Goal: Transaction & Acquisition: Obtain resource

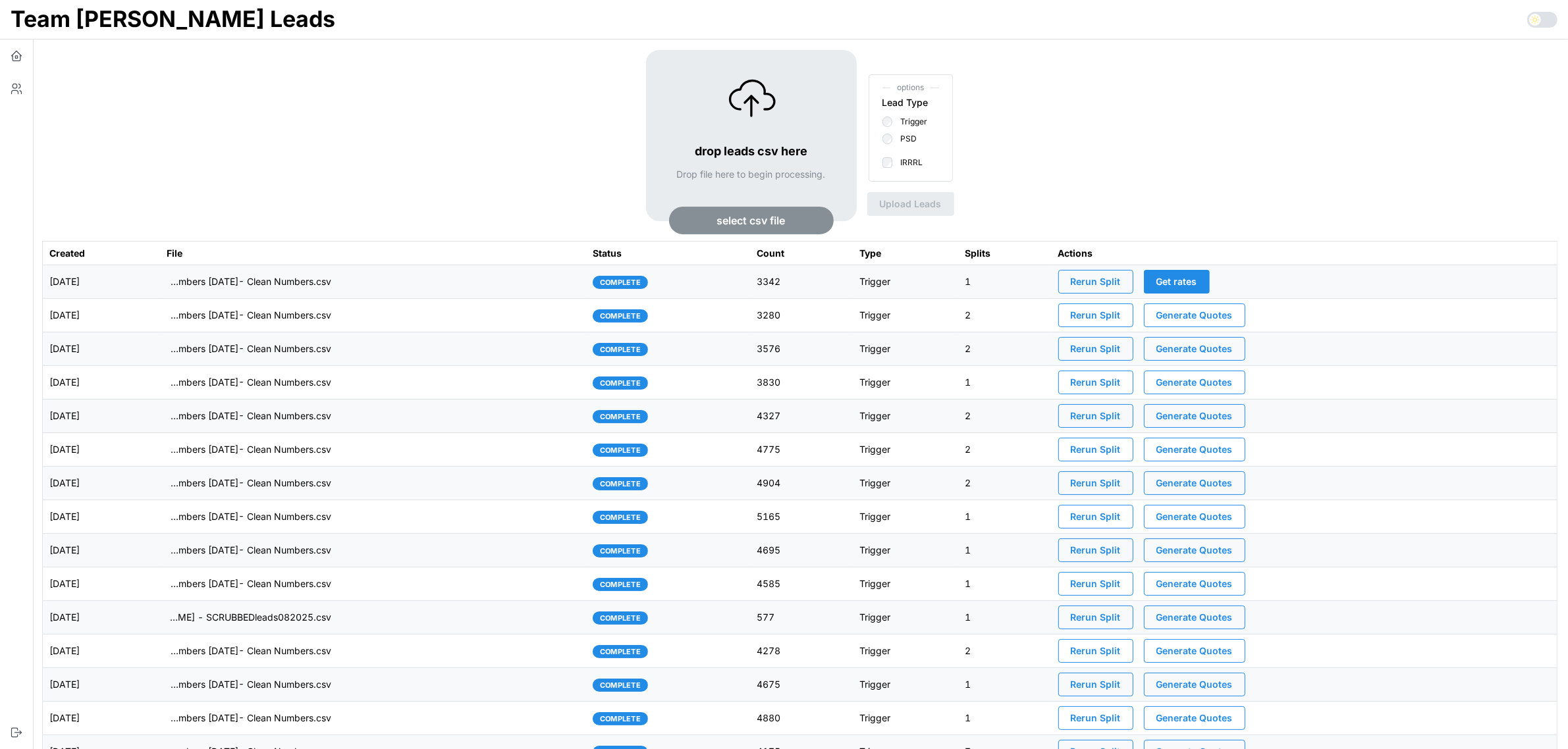
click at [436, 277] on td "imports/[PERSON_NAME]/1760533961265-TU Master List With Numbers [DATE]- Clean N…" at bounding box center [373, 282] width 426 height 34
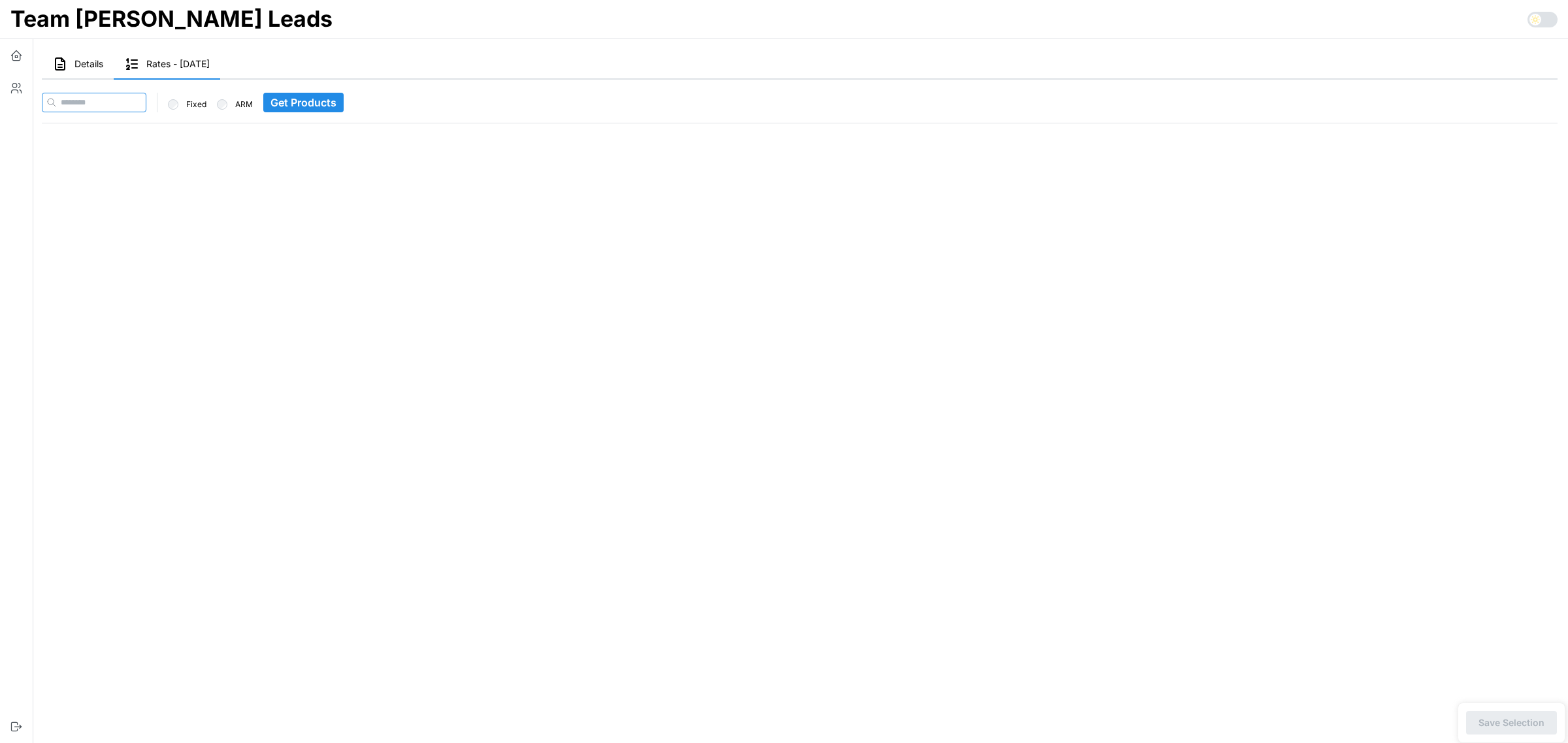
click at [114, 93] on input at bounding box center [94, 102] width 105 height 20
paste input "**********"
type input "**********"
click at [302, 105] on span "Get Products" at bounding box center [329, 102] width 66 height 18
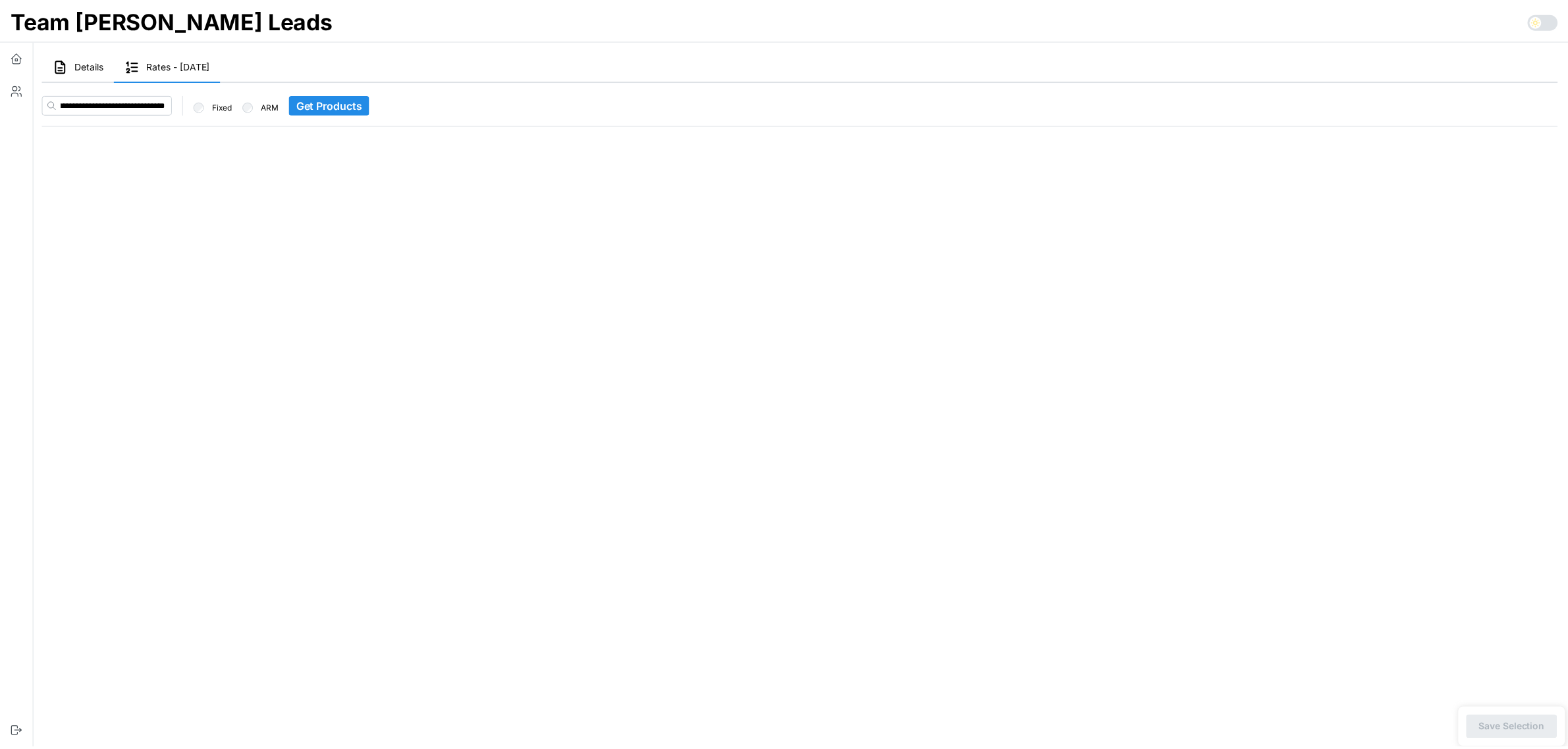
scroll to position [0, 0]
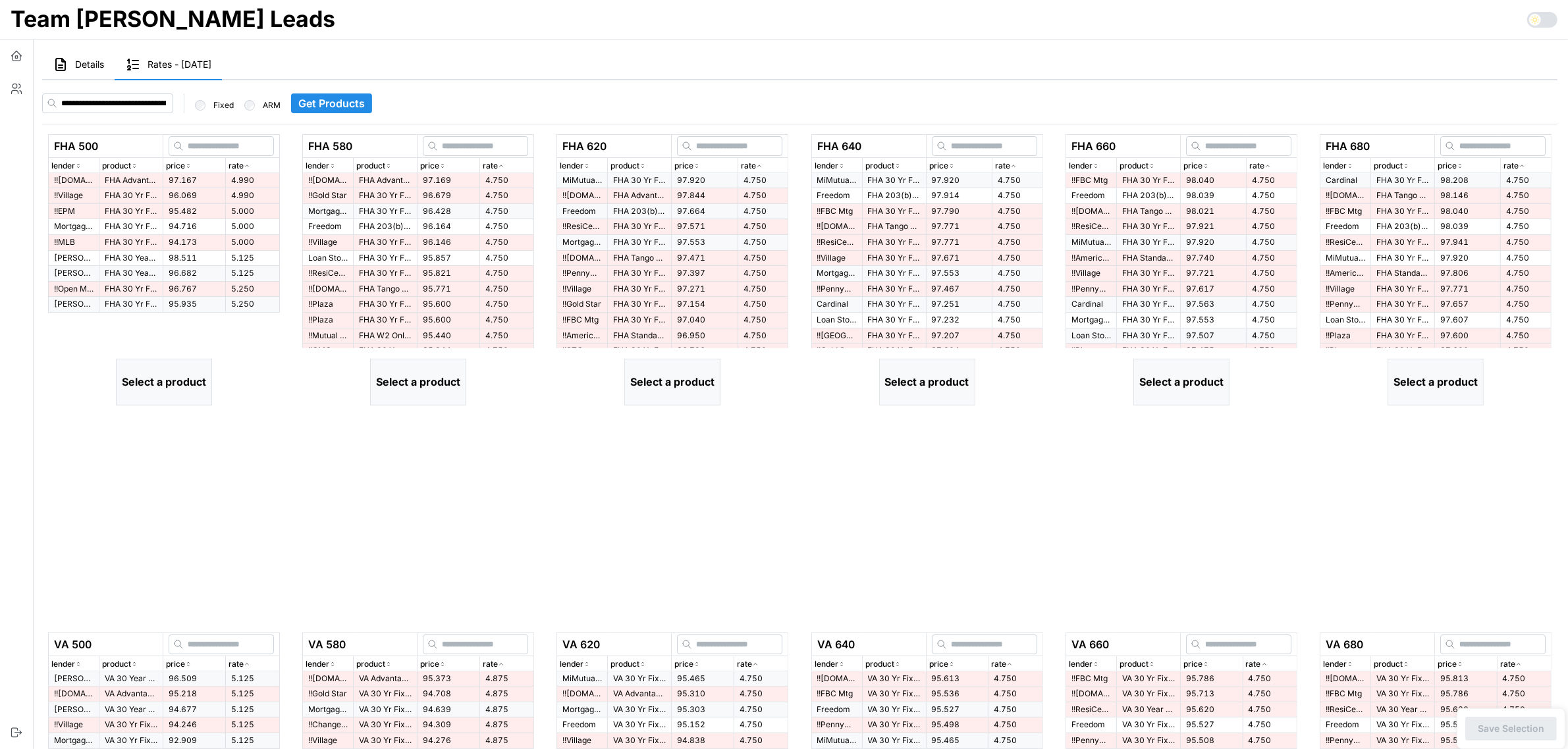
click at [164, 182] on td "97.167" at bounding box center [195, 181] width 63 height 15
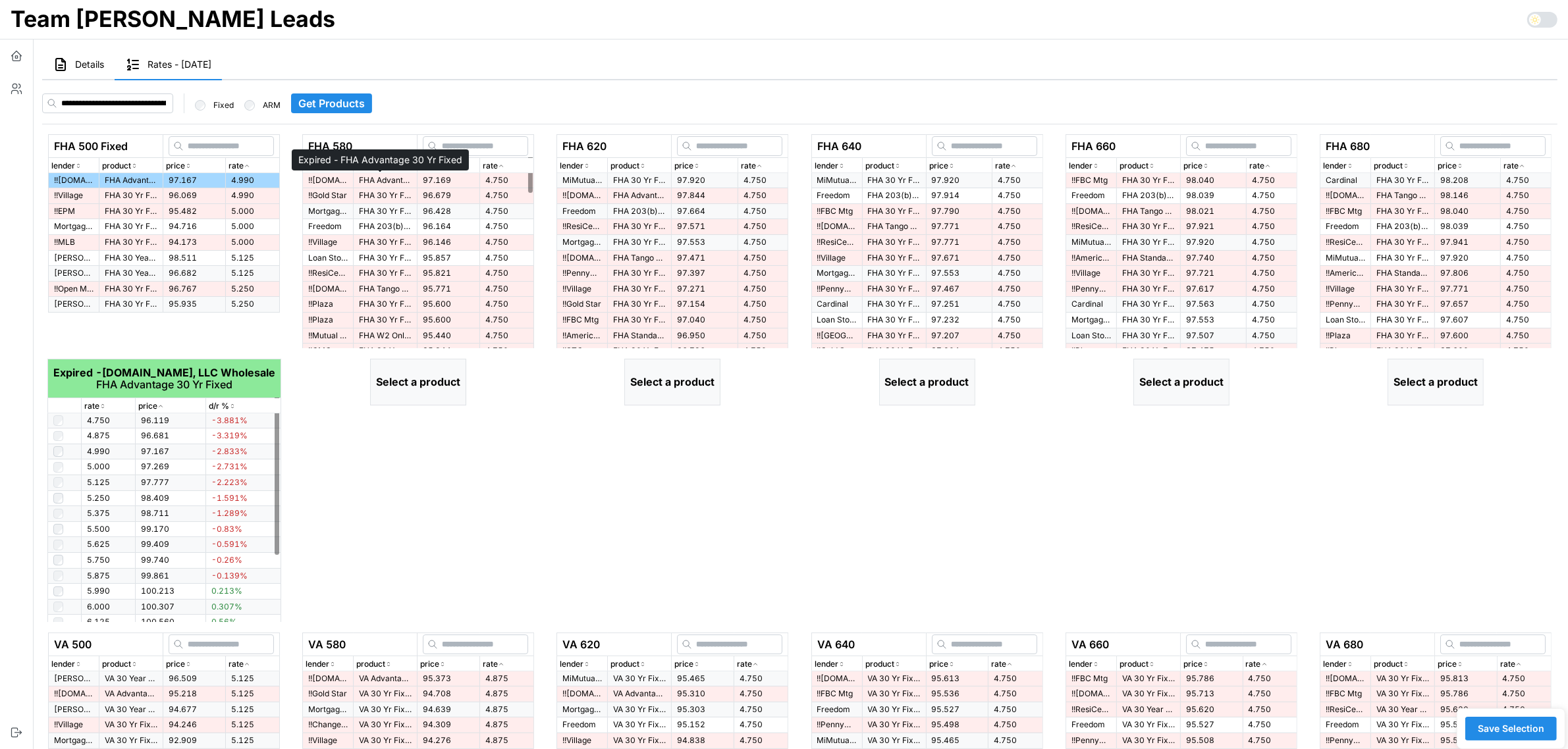
click at [373, 187] on td "FHA Advantage 30 Yr Fixed" at bounding box center [385, 181] width 64 height 15
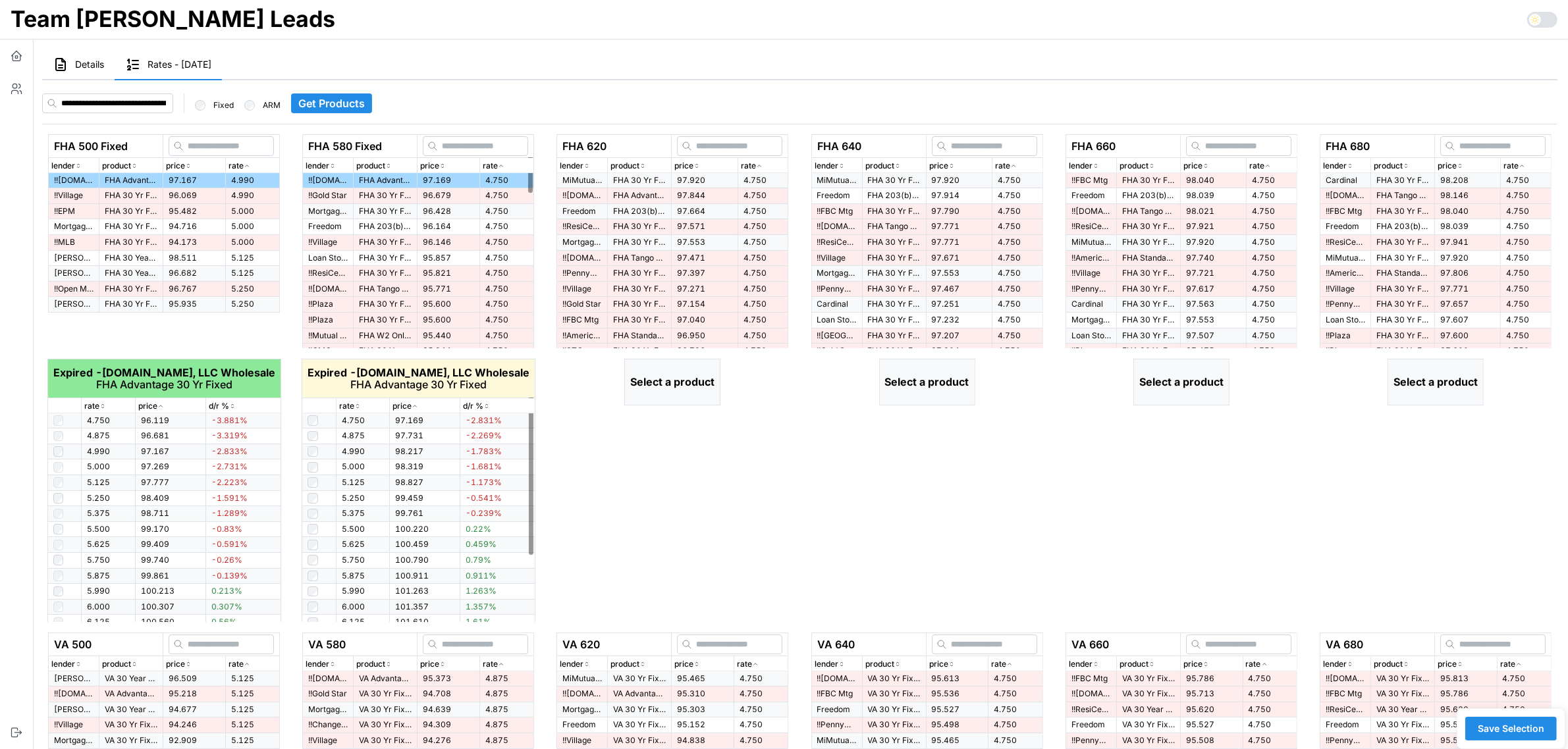
click at [355, 407] on icon "button" at bounding box center [358, 406] width 7 height 8
click at [308, 559] on td at bounding box center [318, 560] width 34 height 16
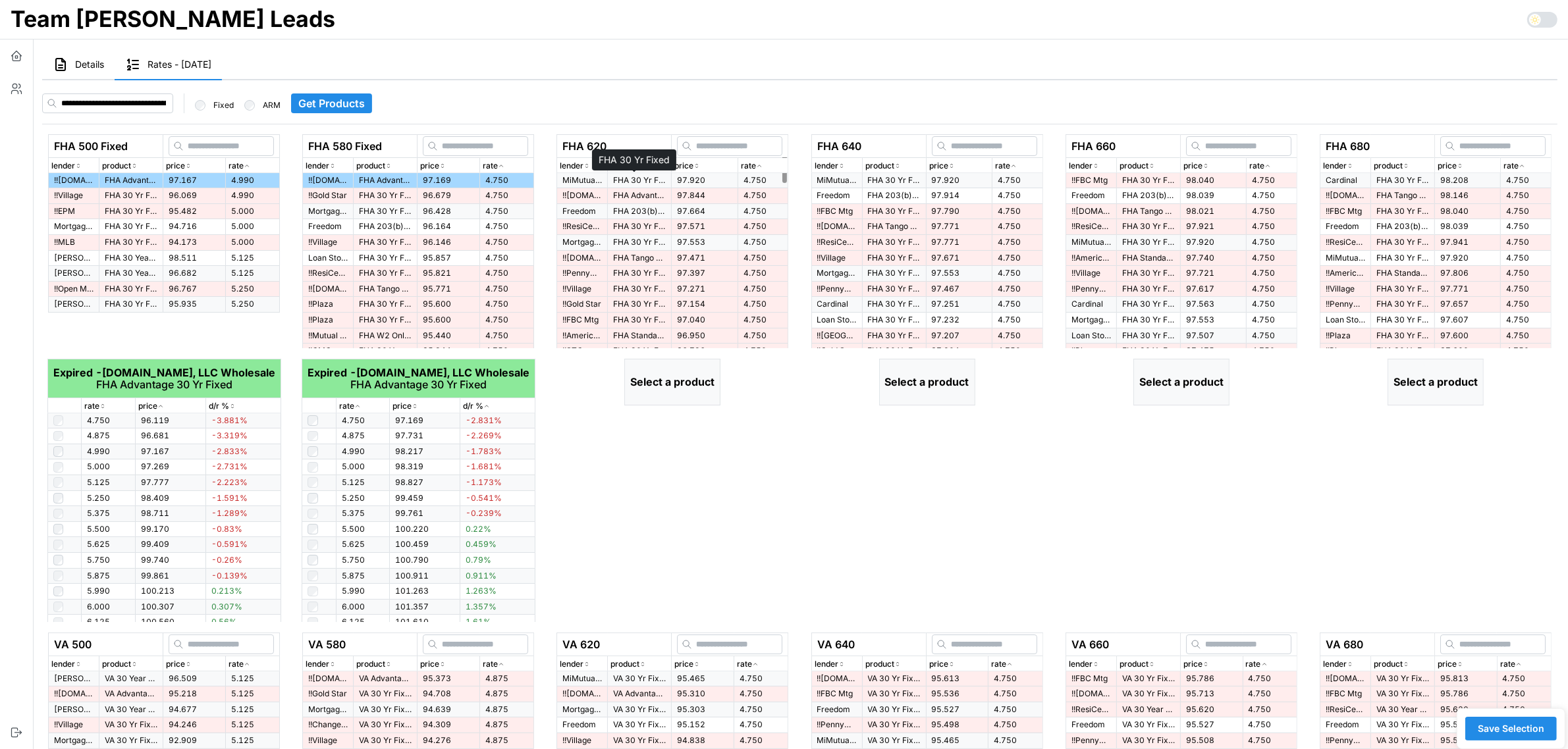
click at [637, 180] on p "FHA 30 Yr Fixed" at bounding box center [639, 181] width 53 height 12
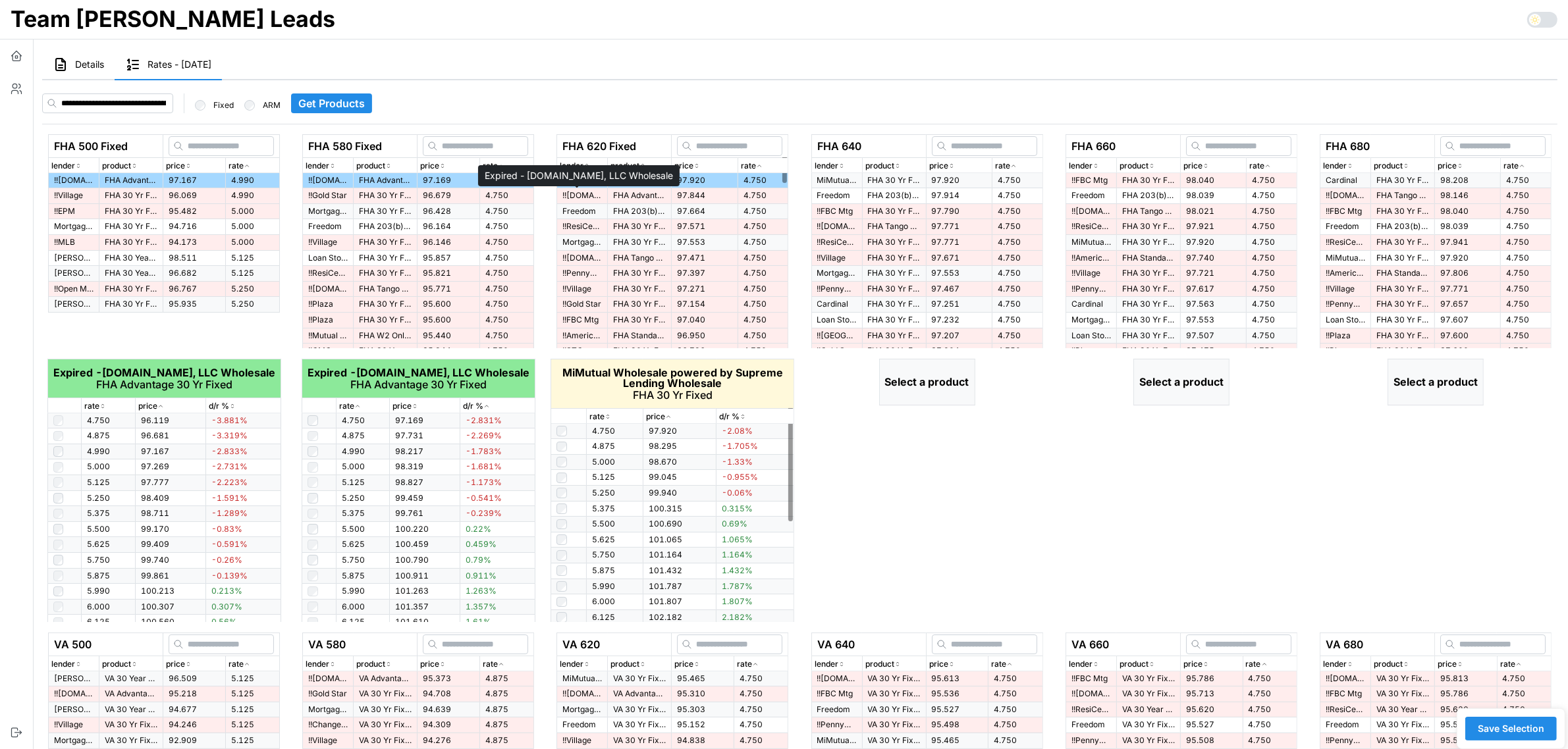
click at [589, 194] on p "!! [DOMAIN_NAME], LLC Wholesale" at bounding box center [582, 196] width 40 height 12
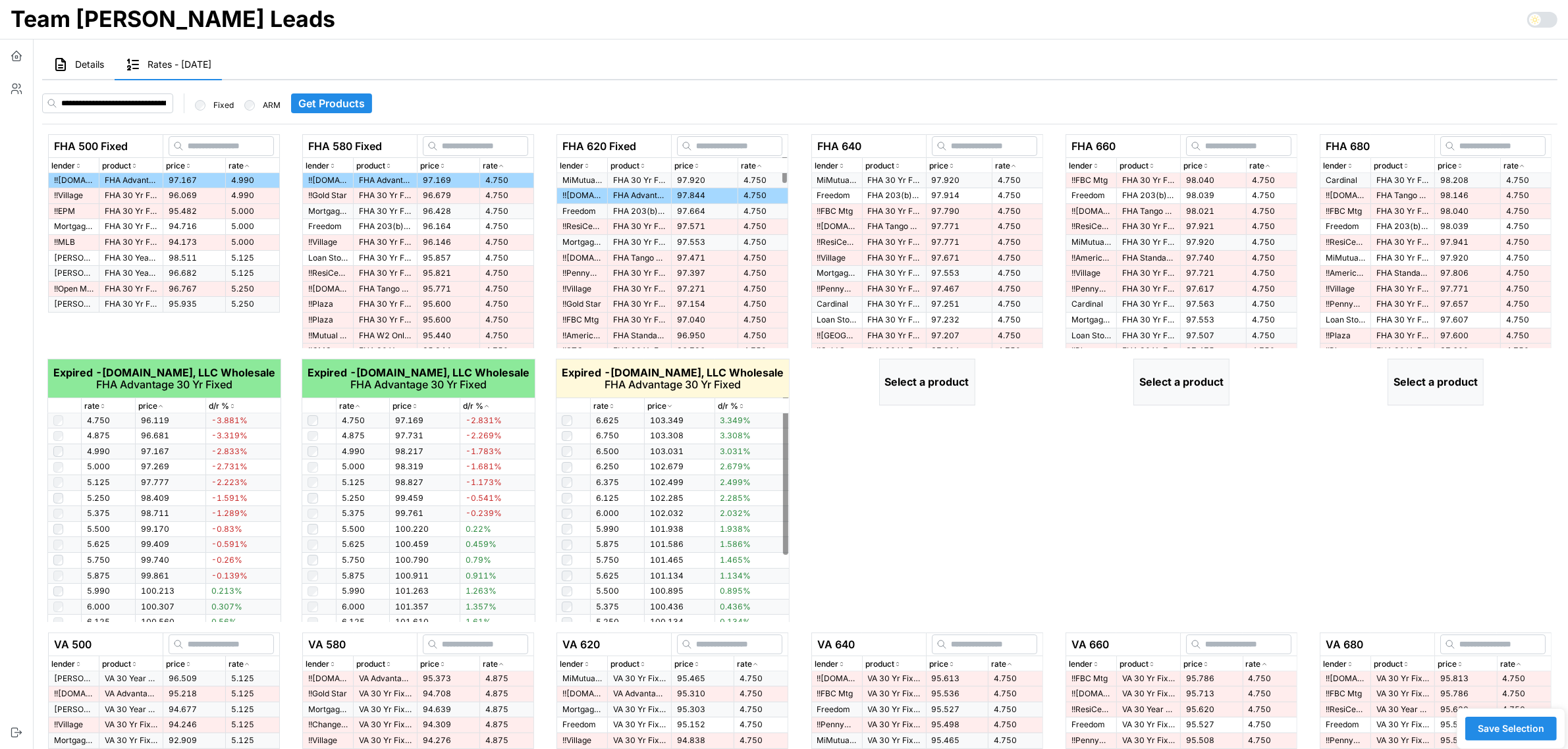
click at [612, 405] on icon "button" at bounding box center [611, 406] width 7 height 8
click at [612, 405] on icon "button" at bounding box center [611, 406] width 3 height 2
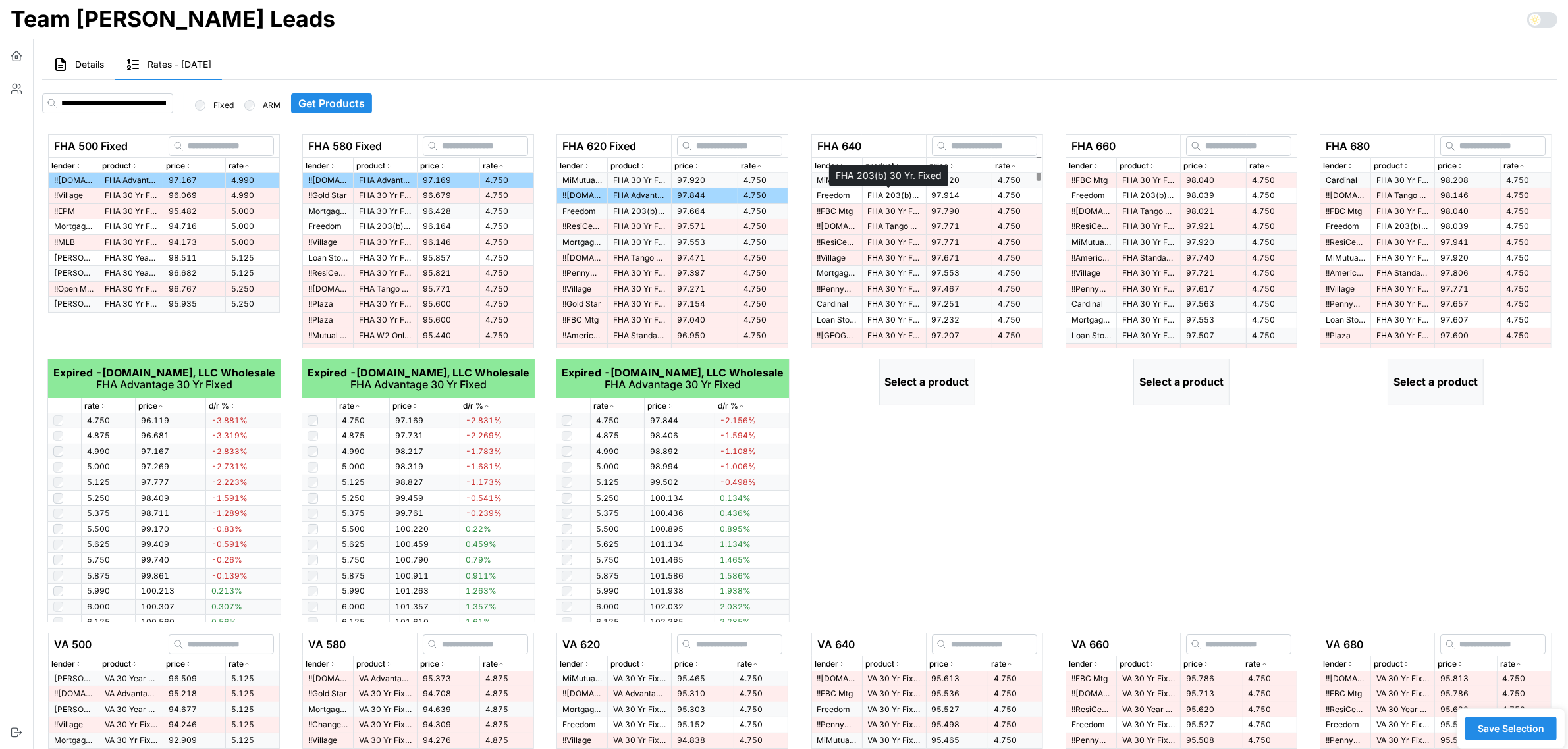
click at [884, 198] on p "FHA 203(b) 30 Yr. Fixed" at bounding box center [894, 196] width 53 height 12
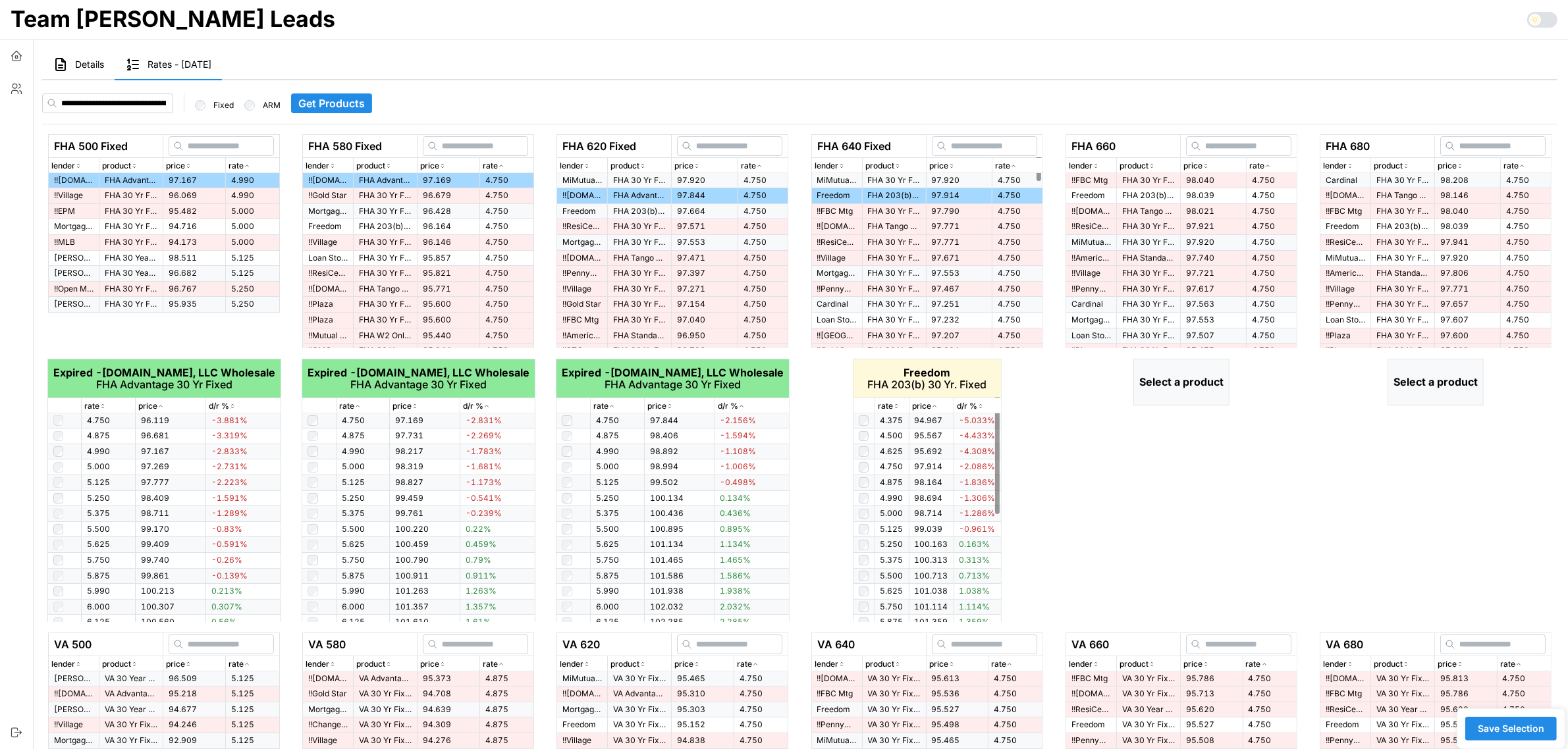
click at [900, 398] on th "rate" at bounding box center [891, 405] width 34 height 15
click at [892, 410] on p "rate" at bounding box center [885, 406] width 15 height 12
click at [894, 406] on icon "button" at bounding box center [896, 406] width 7 height 8
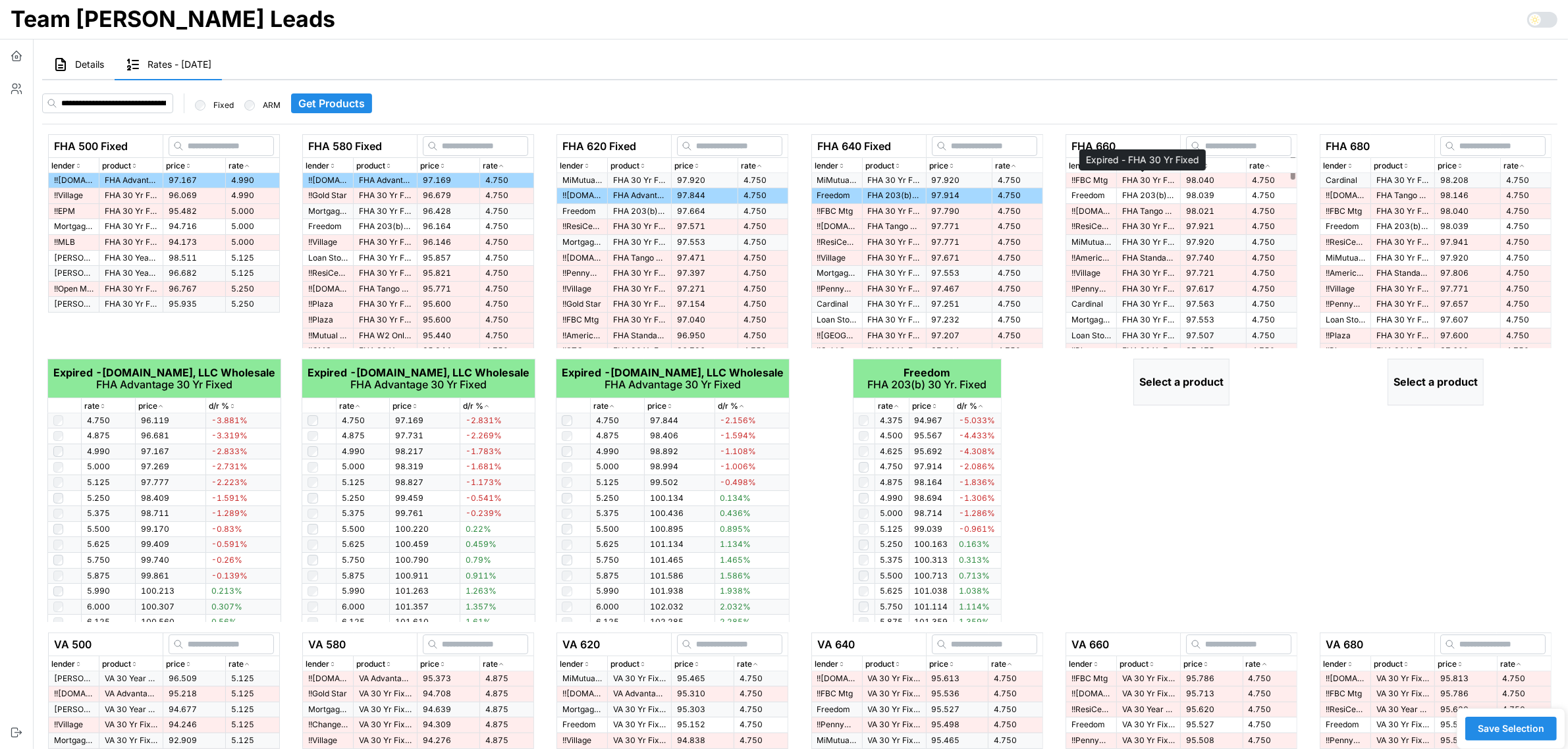
click at [1137, 178] on p "FHA 30 Yr Fixed" at bounding box center [1148, 181] width 53 height 12
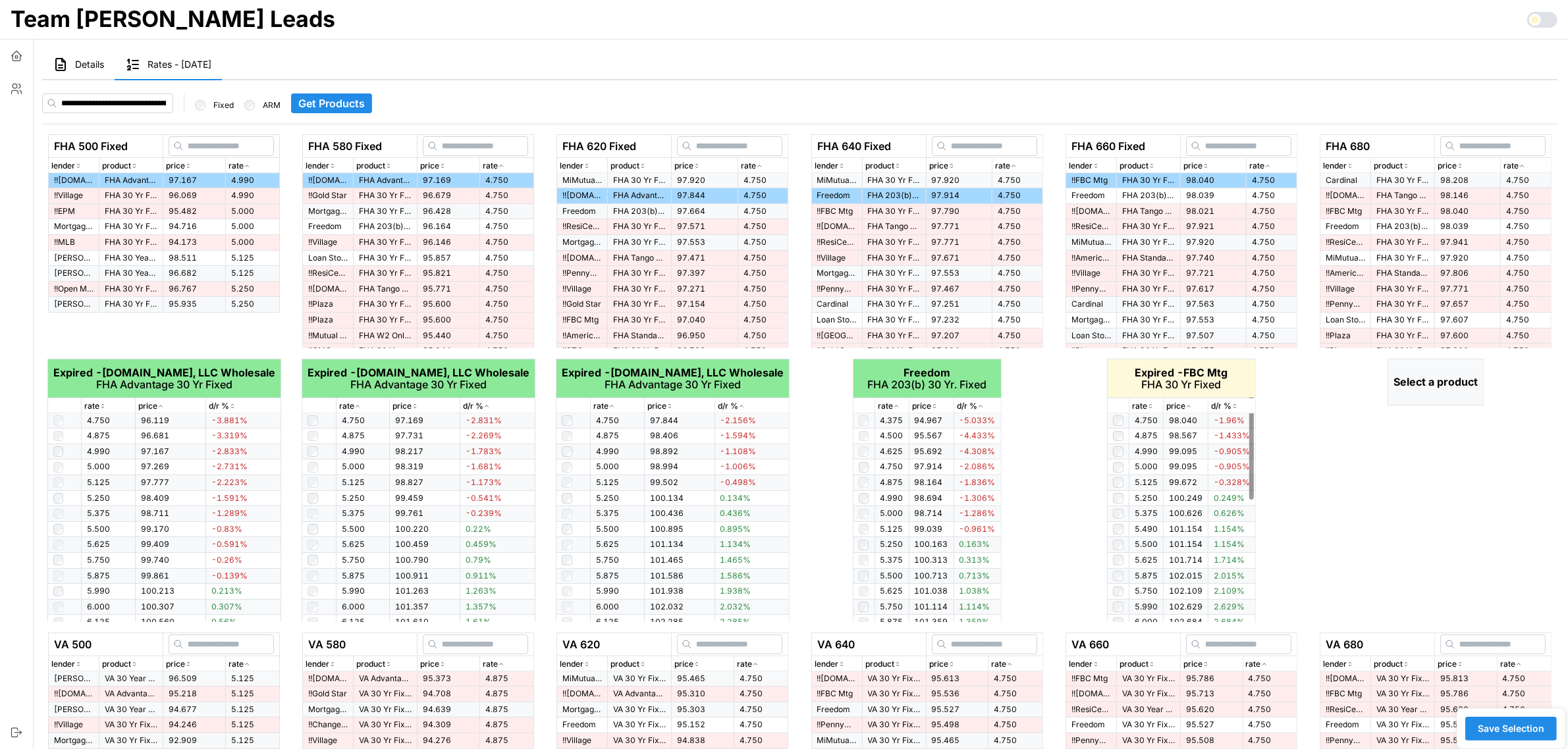
click at [1150, 404] on icon "button" at bounding box center [1150, 405] width 2 height 2
click at [1150, 404] on icon "button" at bounding box center [1150, 406] width 7 height 8
click at [1380, 180] on p "FHA 30 Yr Fixed" at bounding box center [1403, 181] width 53 height 12
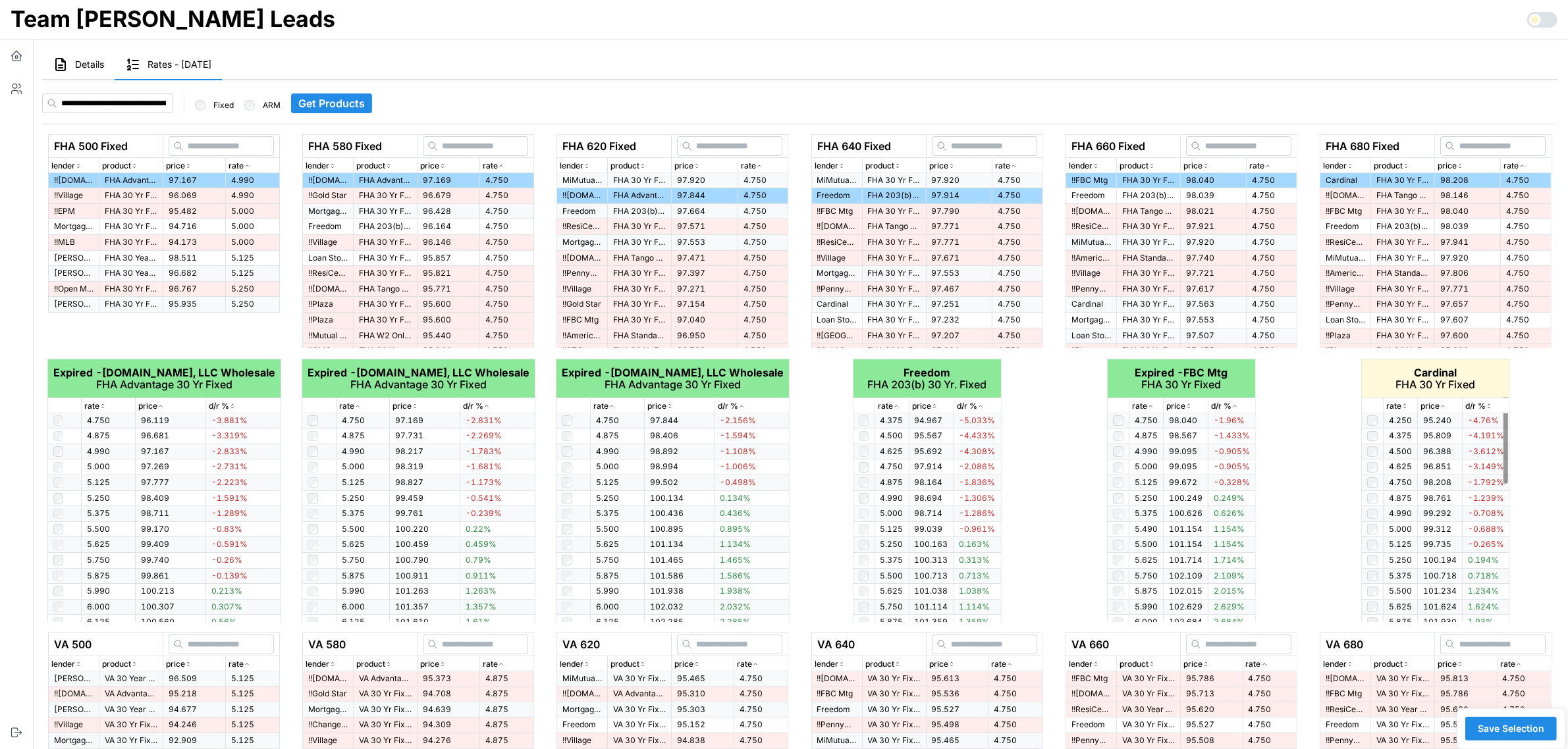
click at [1399, 408] on p "rate" at bounding box center [1394, 406] width 15 height 12
click at [1400, 406] on p "rate" at bounding box center [1394, 406] width 15 height 12
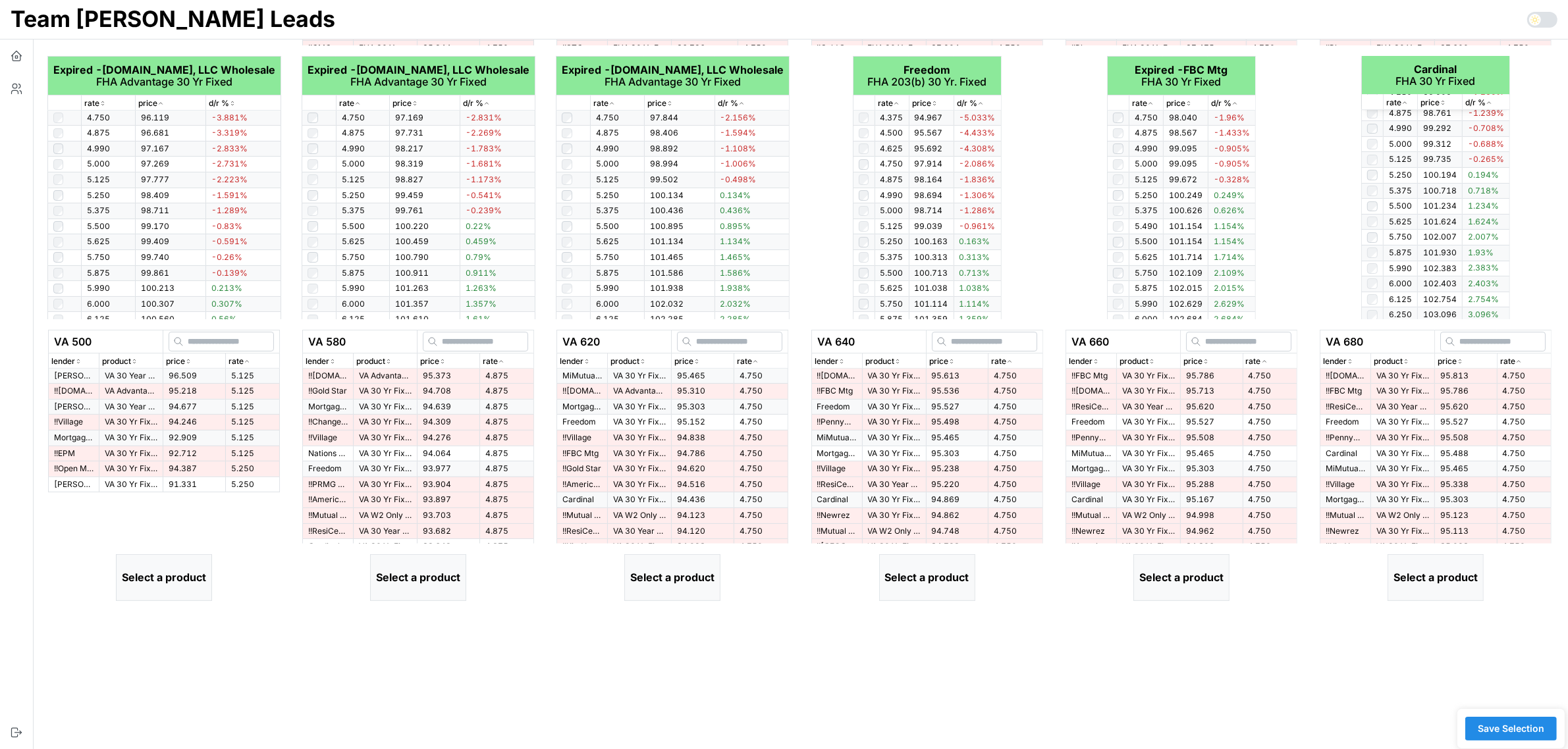
scroll to position [391, 0]
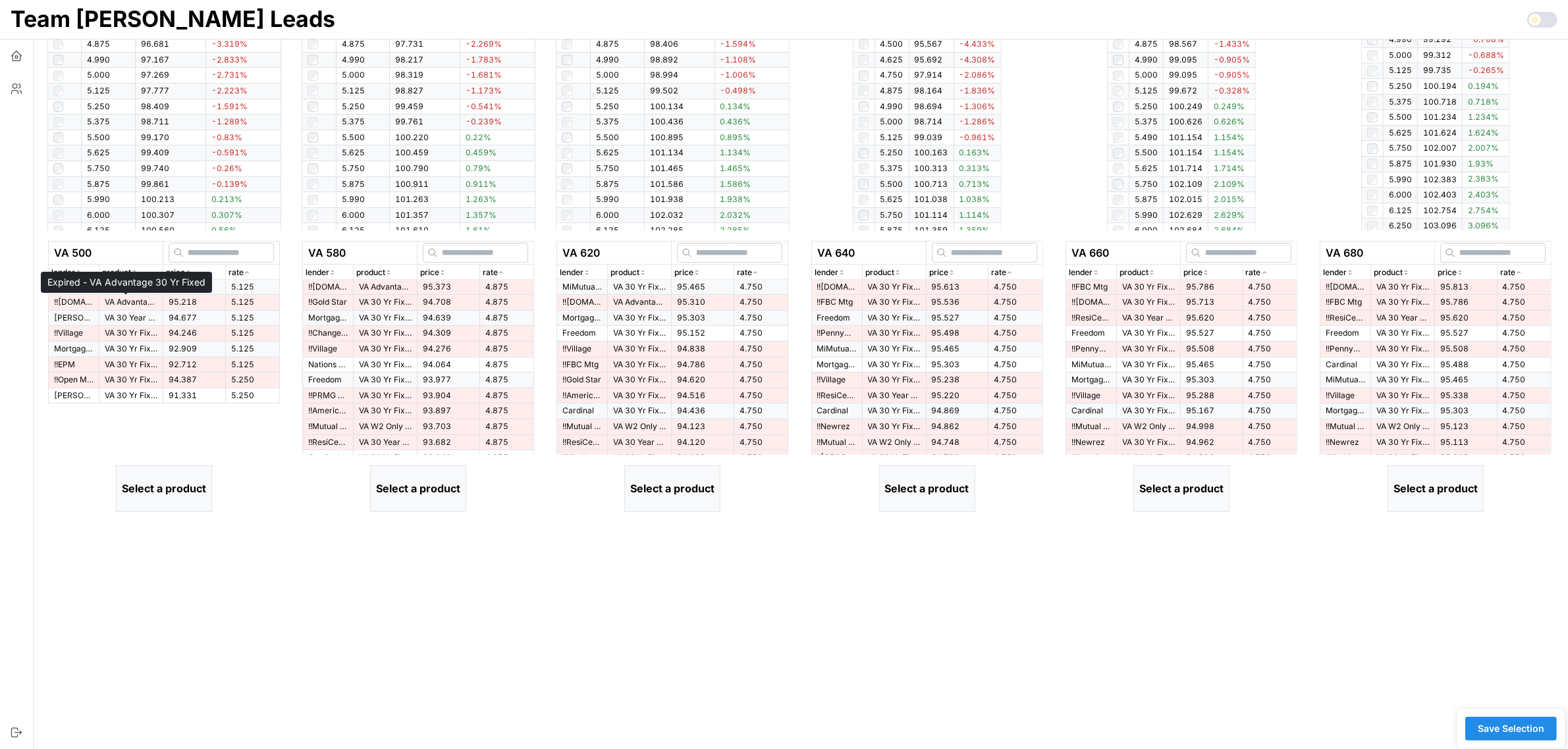
click at [134, 300] on p "VA Advantage 30 Yr Fixed" at bounding box center [131, 302] width 53 height 12
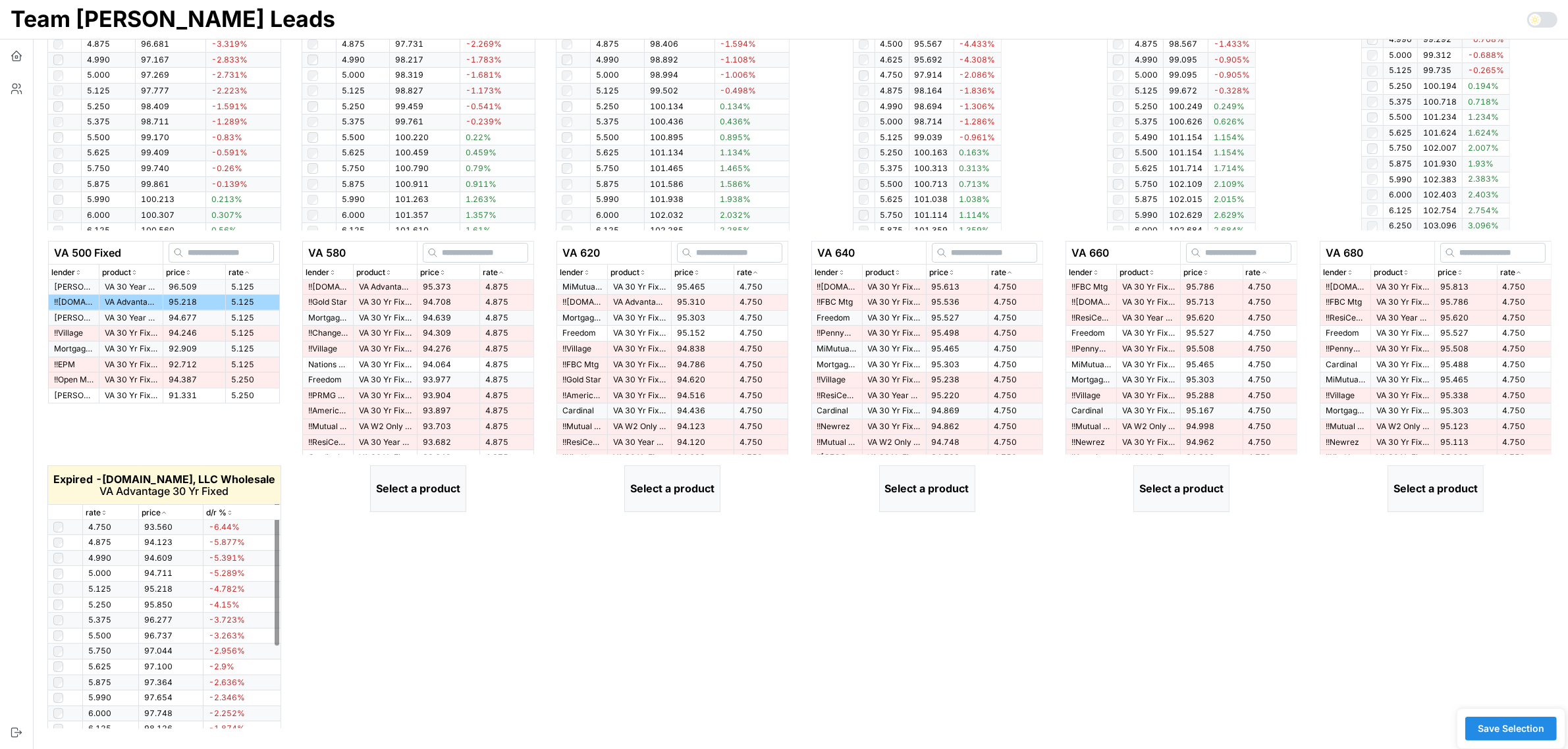
click at [102, 512] on icon "button" at bounding box center [104, 513] width 7 height 8
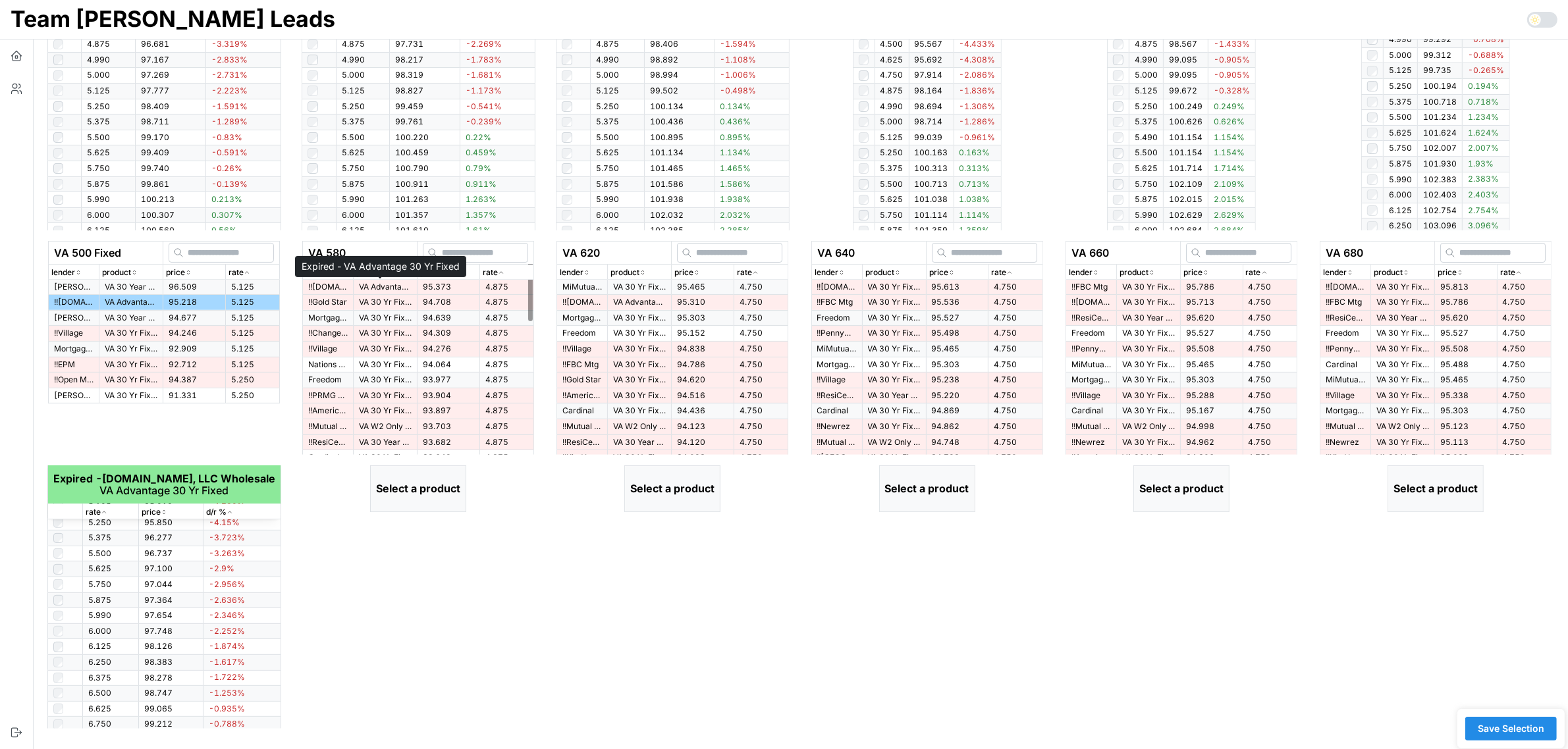
click at [388, 290] on p "VA Advantage 30 Yr Fixed" at bounding box center [385, 287] width 53 height 12
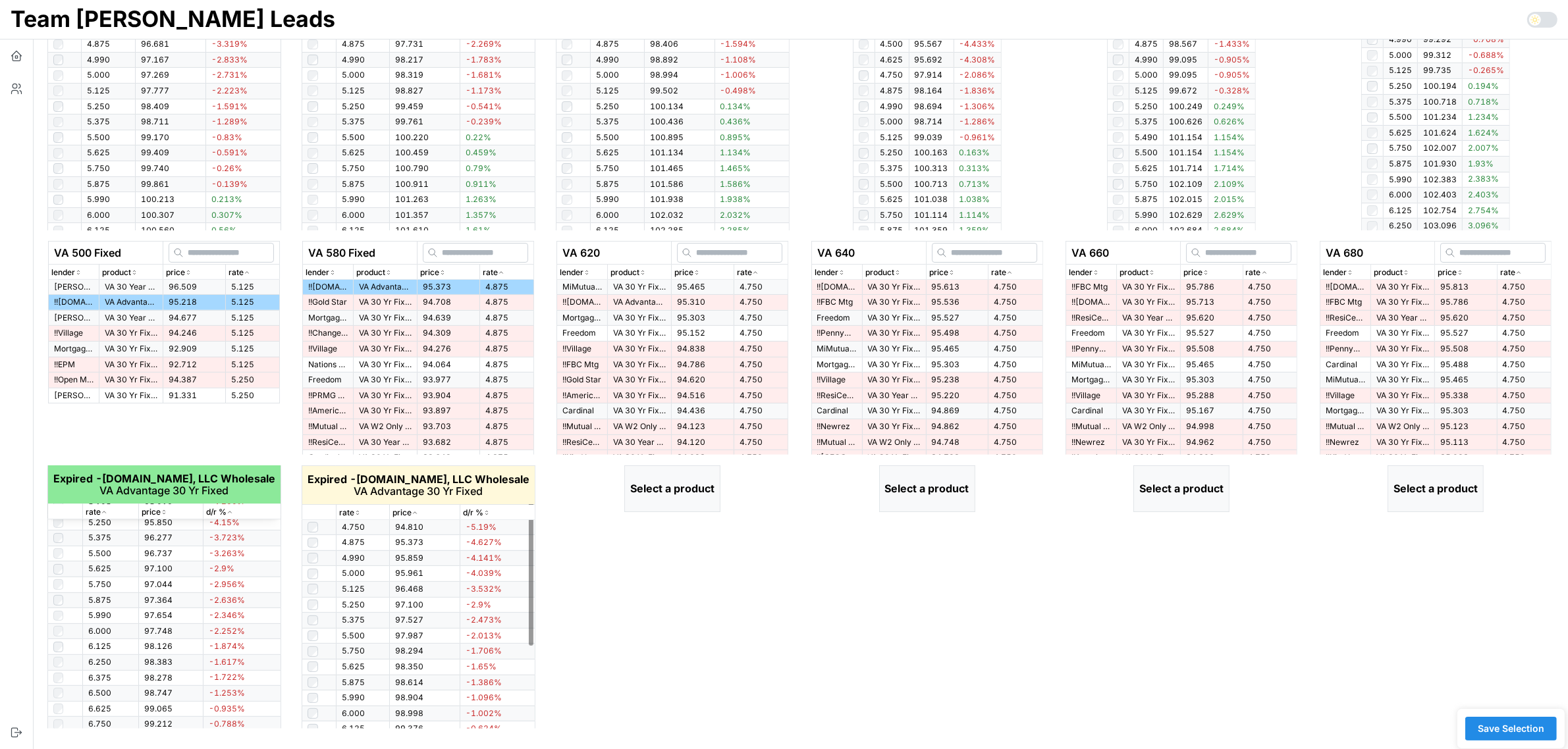
click at [353, 514] on p "rate" at bounding box center [346, 513] width 15 height 12
click at [593, 287] on p "MiMutual Wholesale powered by Supreme Lending Wholesale" at bounding box center [582, 287] width 40 height 12
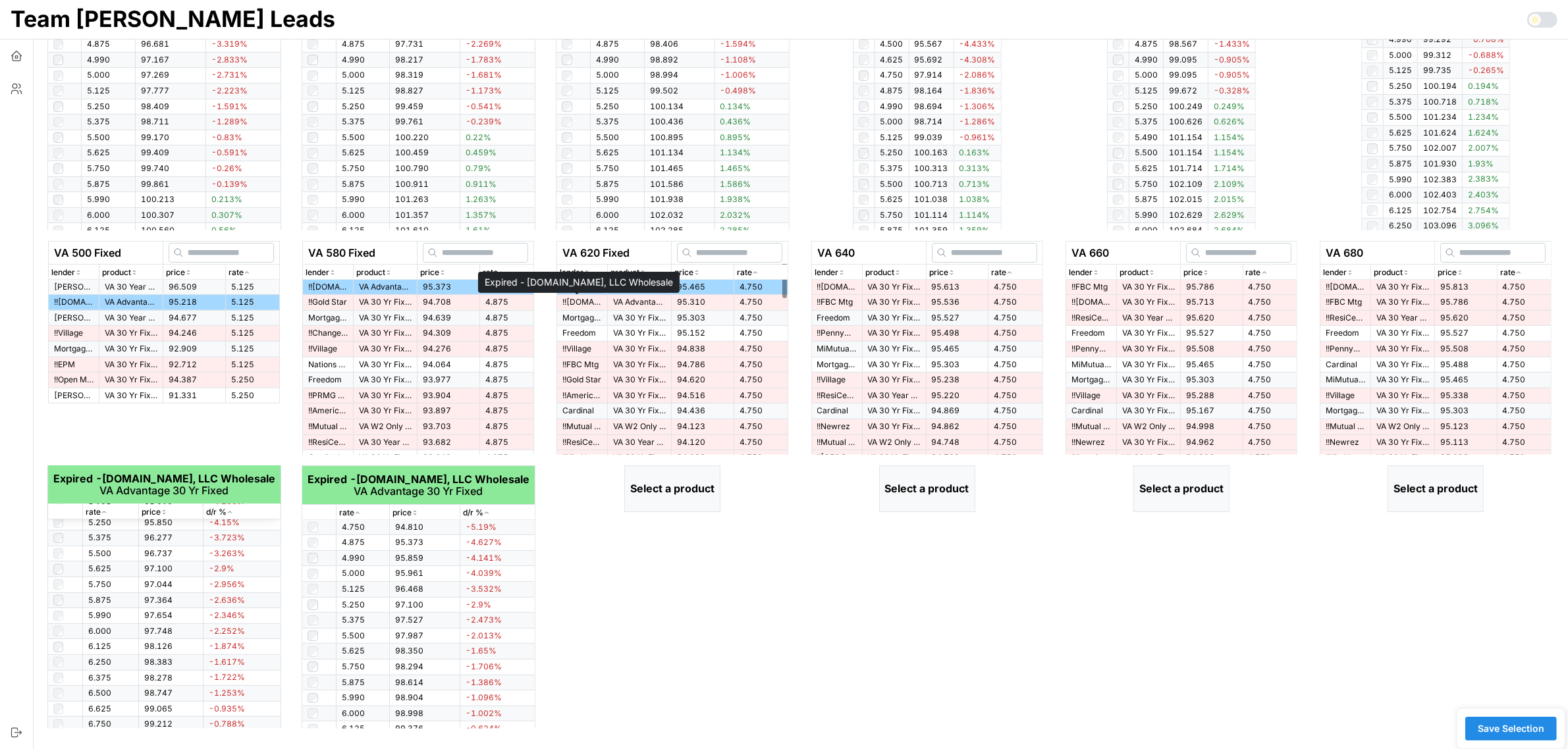
click at [594, 305] on p "!! [DOMAIN_NAME], LLC Wholesale" at bounding box center [582, 302] width 40 height 12
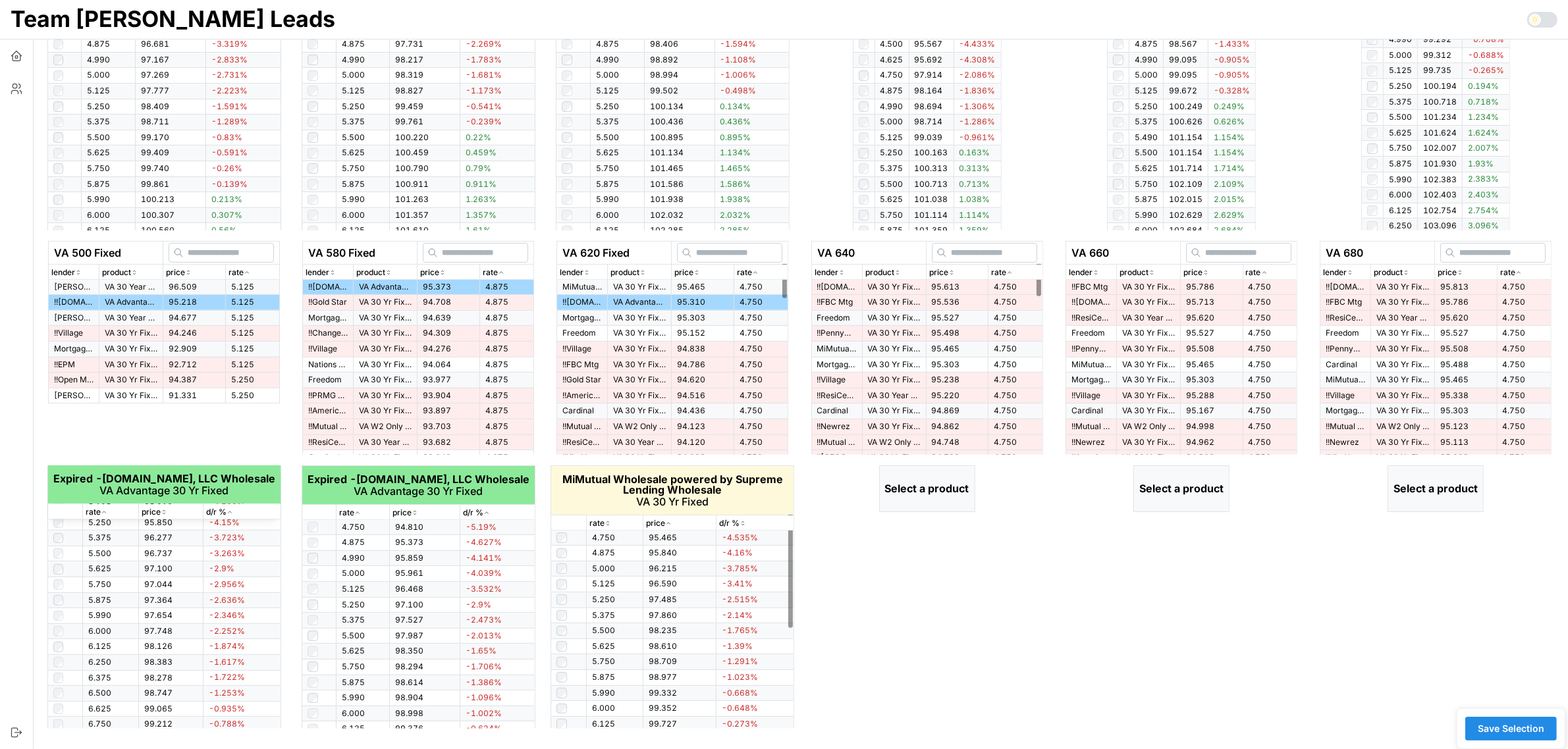
click at [599, 525] on p "rate" at bounding box center [596, 523] width 15 height 12
click at [615, 511] on icon "button" at bounding box center [611, 513] width 7 height 8
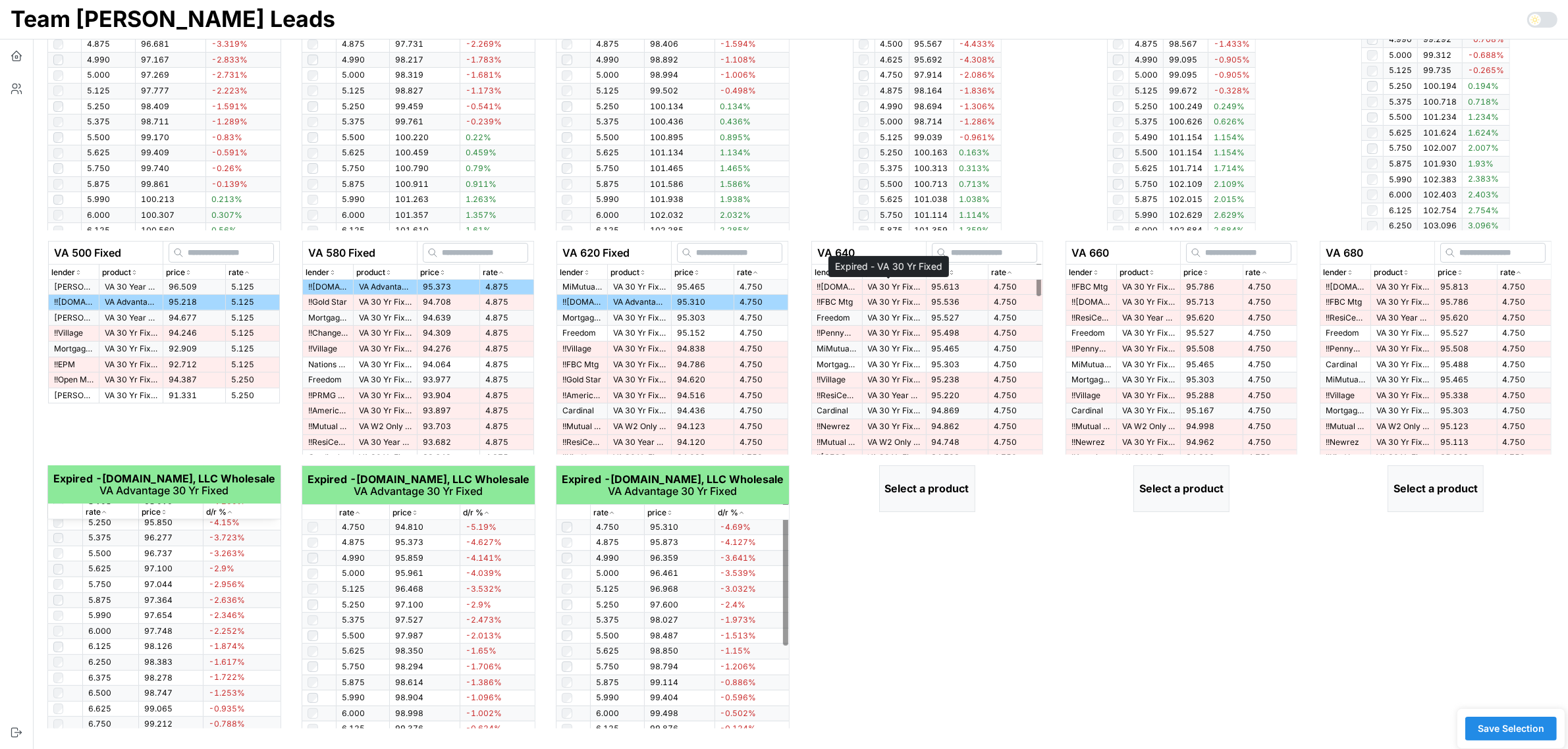
click at [894, 287] on p "VA 30 Yr Fixed" at bounding box center [894, 287] width 53 height 12
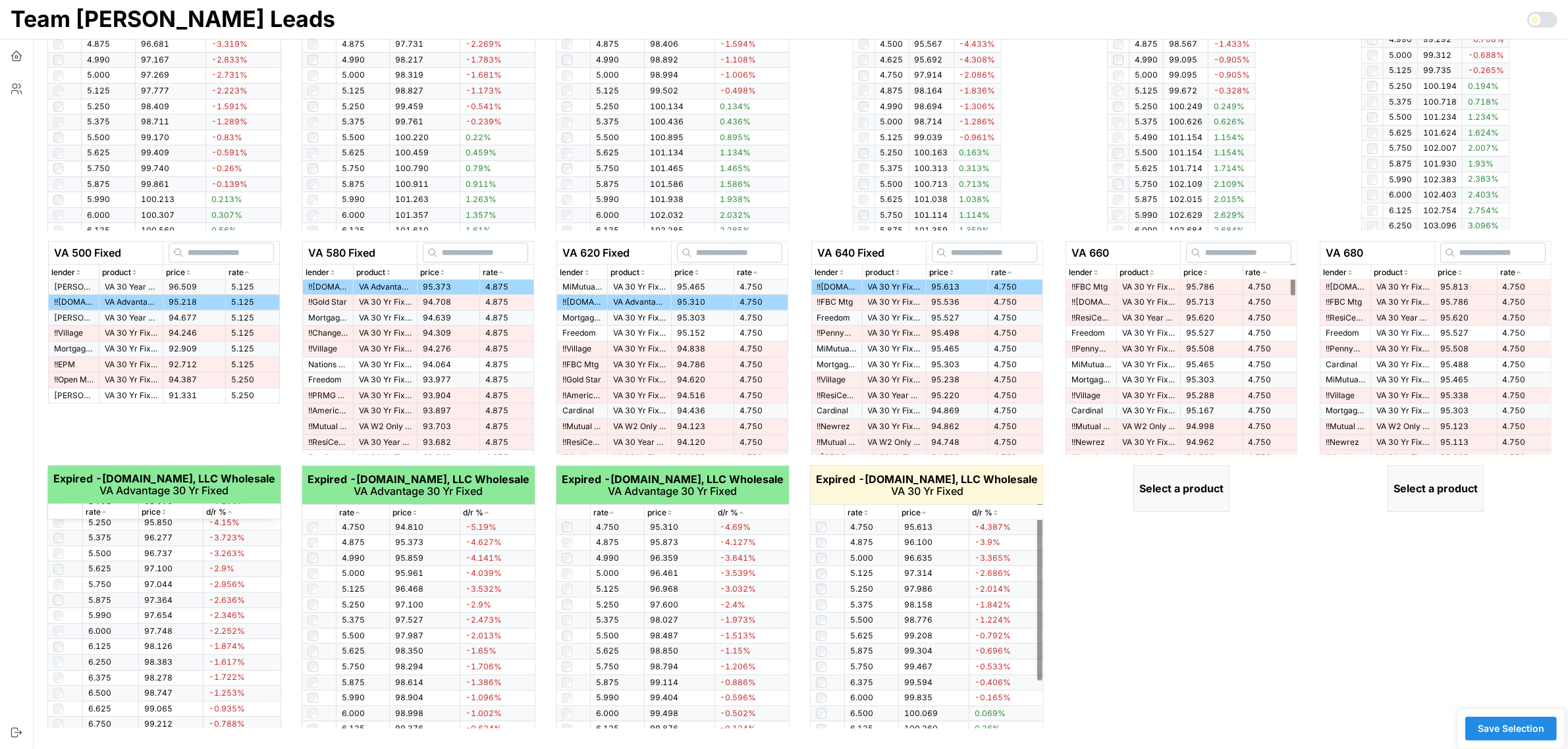
click at [867, 514] on icon "button" at bounding box center [865, 514] width 2 height 2
click at [867, 514] on icon "button" at bounding box center [866, 513] width 7 height 8
click at [843, 303] on p "!! FBC Mtg" at bounding box center [837, 302] width 40 height 12
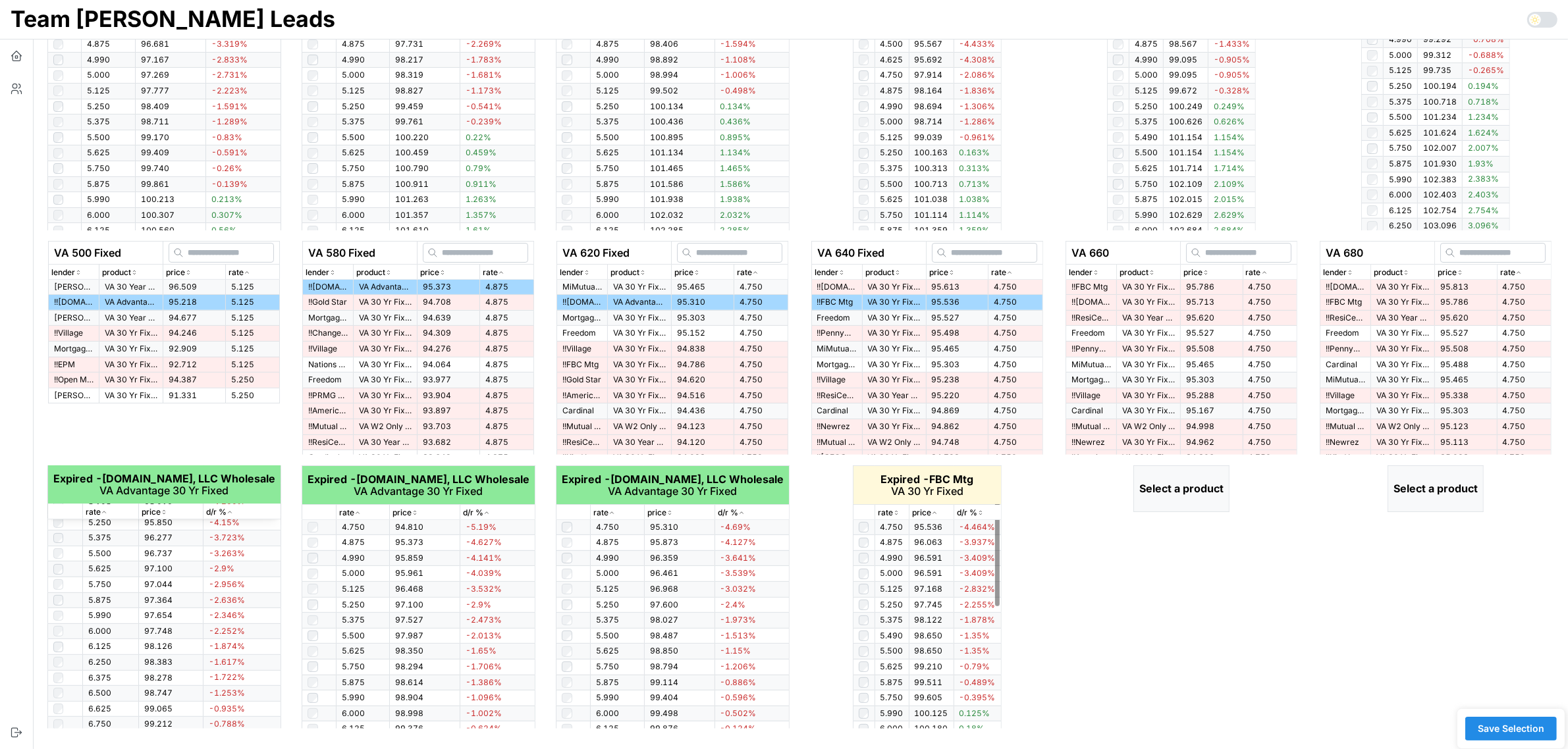
click at [893, 514] on icon "button" at bounding box center [896, 513] width 7 height 8
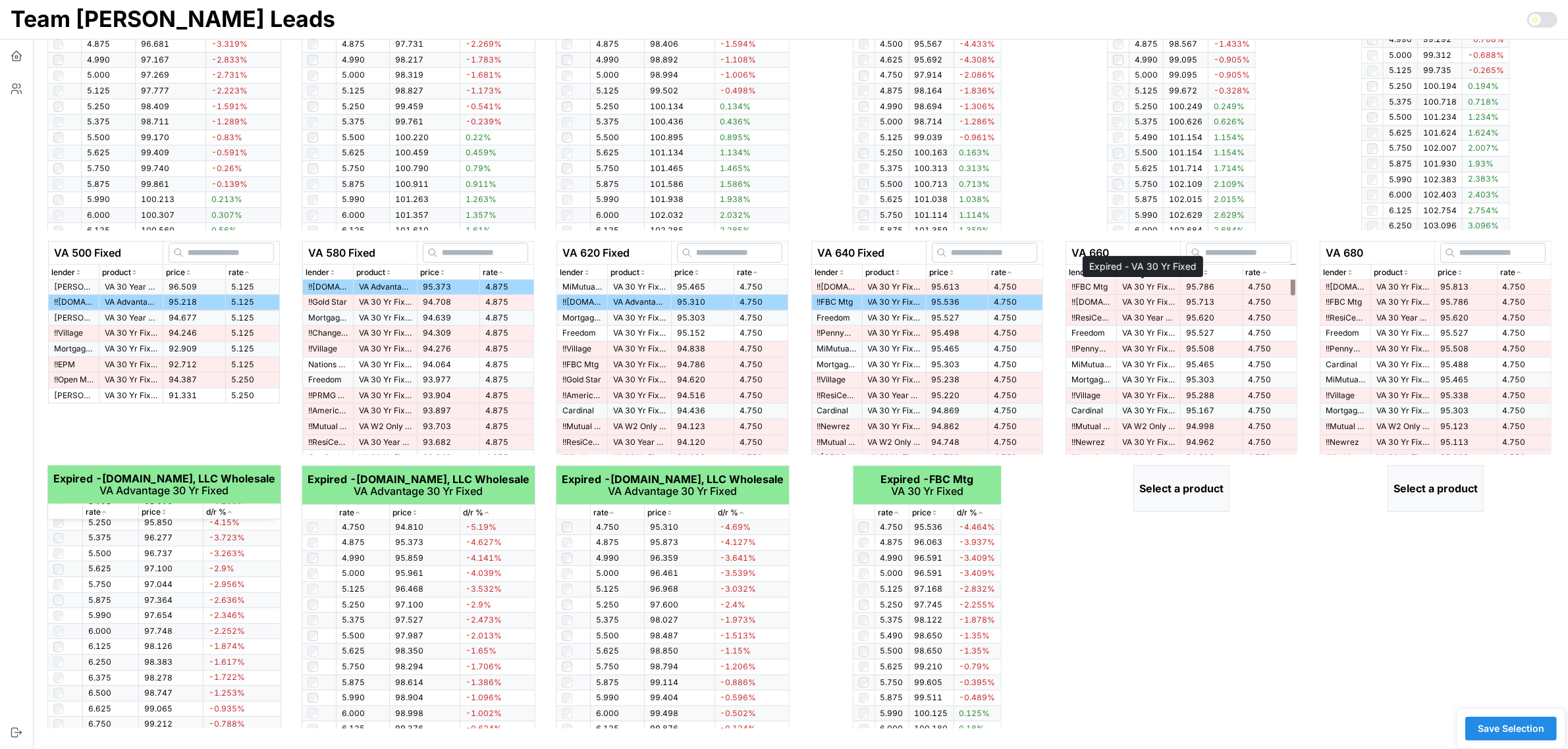
click at [1124, 285] on p "VA 30 Yr Fixed" at bounding box center [1148, 287] width 53 height 12
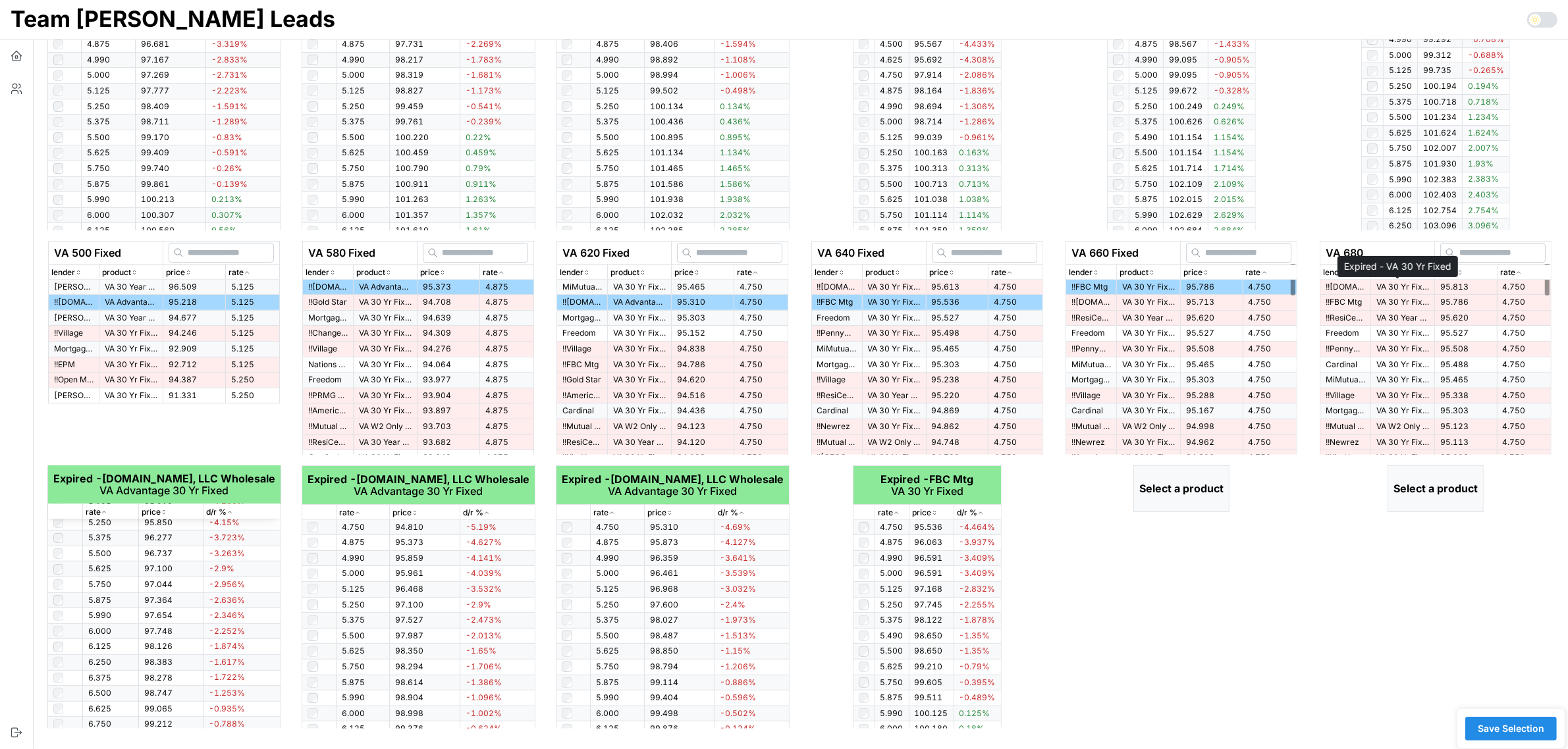
click at [1376, 303] on p "VA 30 Yr Fixed" at bounding box center [1403, 302] width 53 height 12
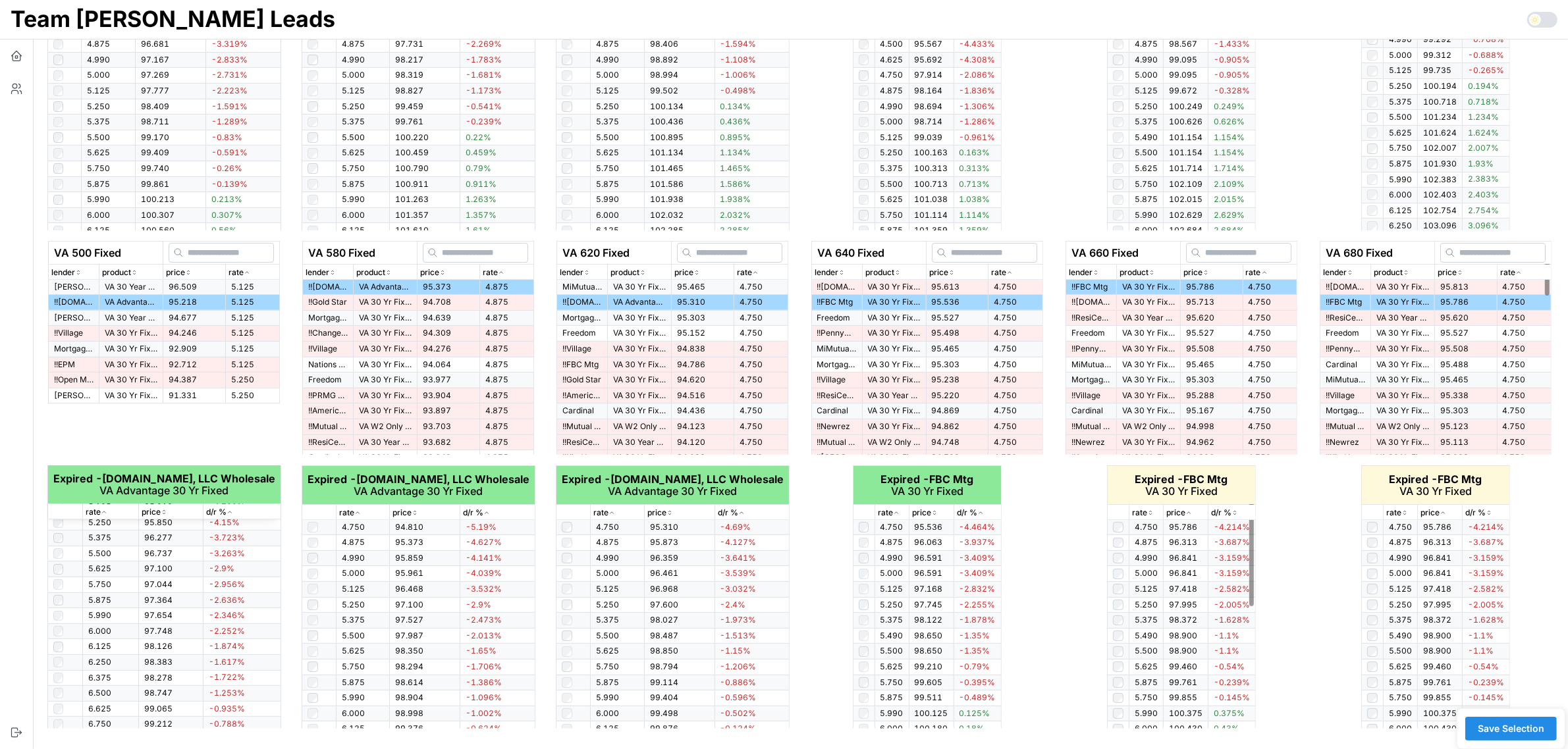
click at [1156, 514] on div "rate" at bounding box center [1146, 513] width 28 height 12
click at [1150, 511] on icon "button" at bounding box center [1150, 513] width 7 height 8
click at [1397, 510] on p "rate" at bounding box center [1394, 513] width 15 height 12
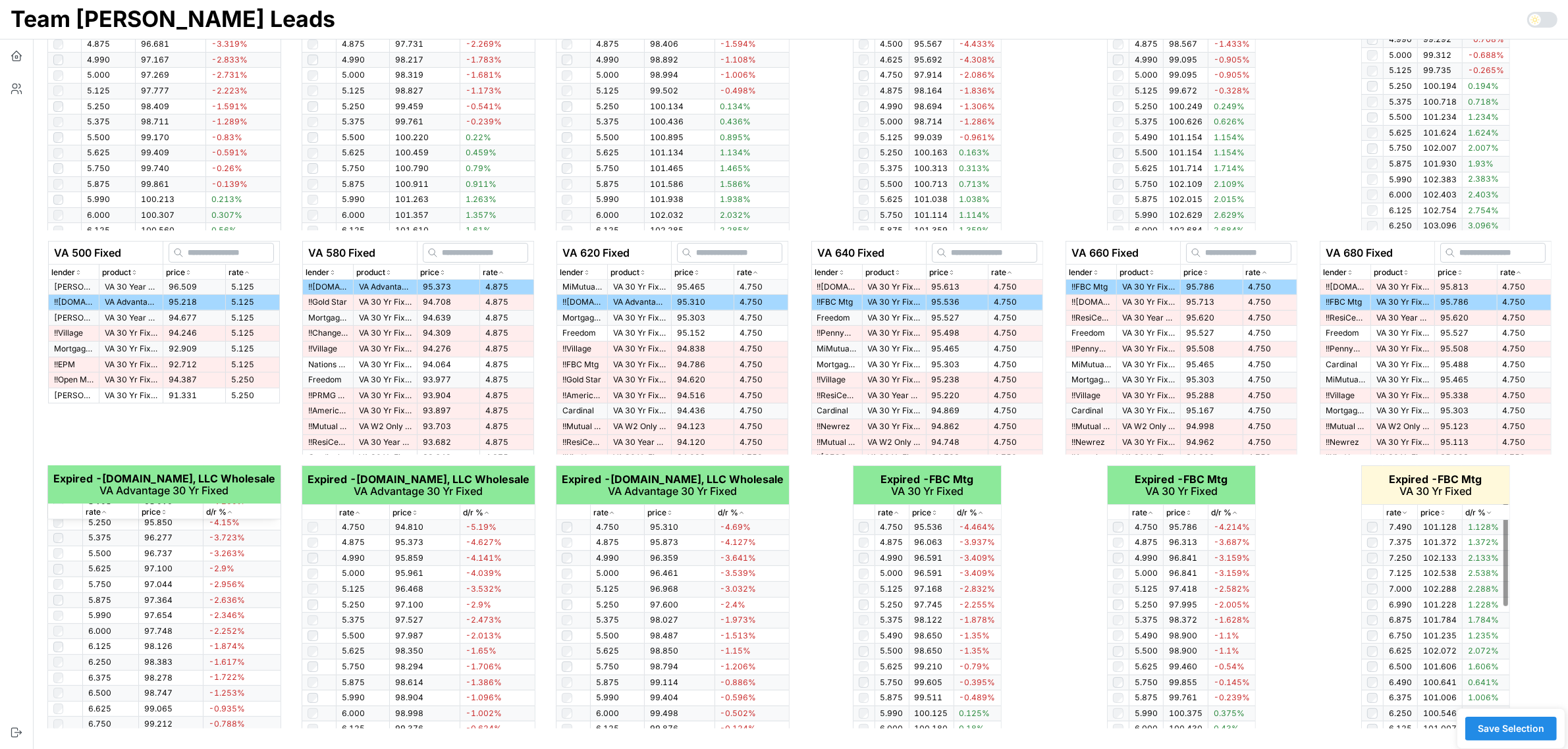
click at [1397, 510] on p "rate" at bounding box center [1394, 513] width 15 height 12
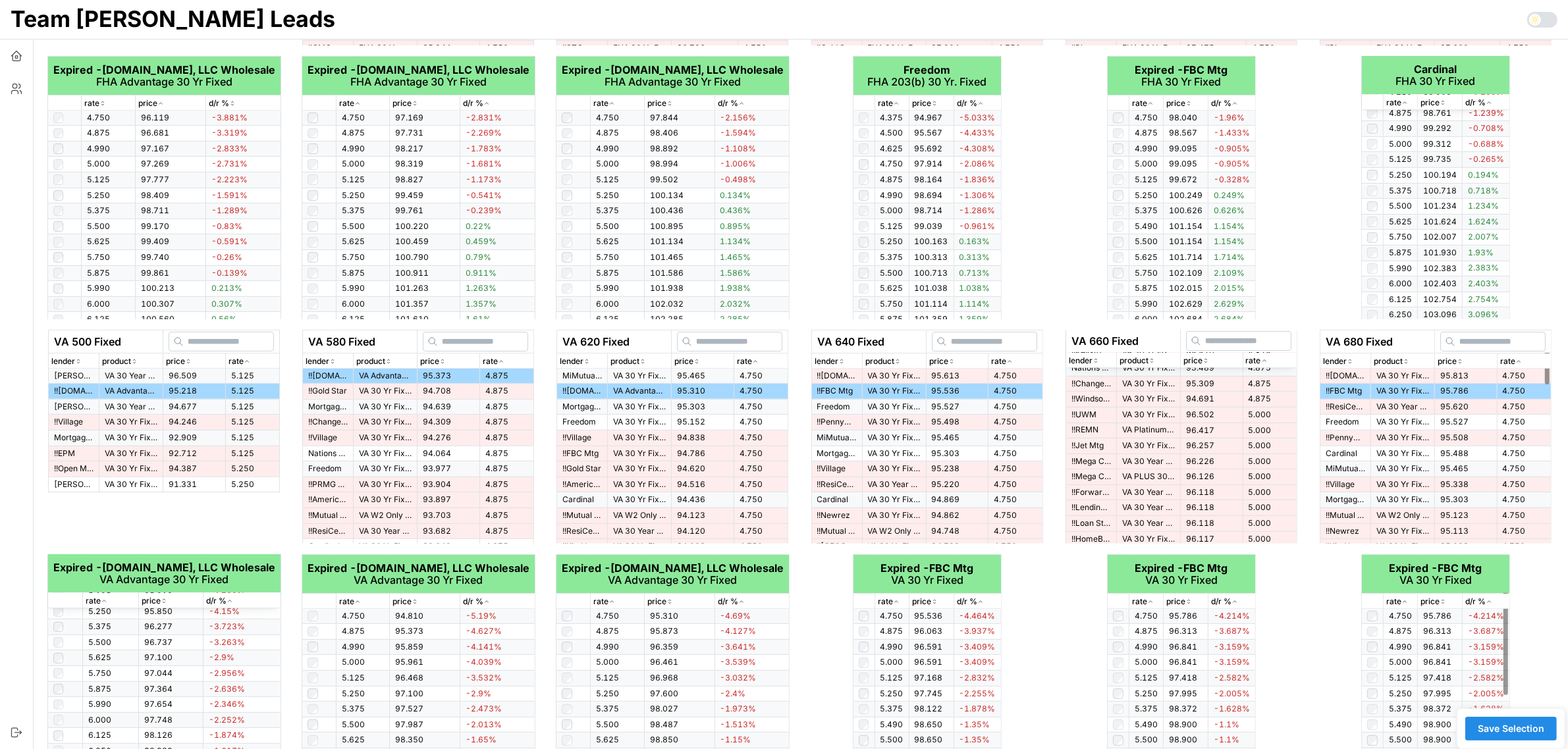
scroll to position [391, 0]
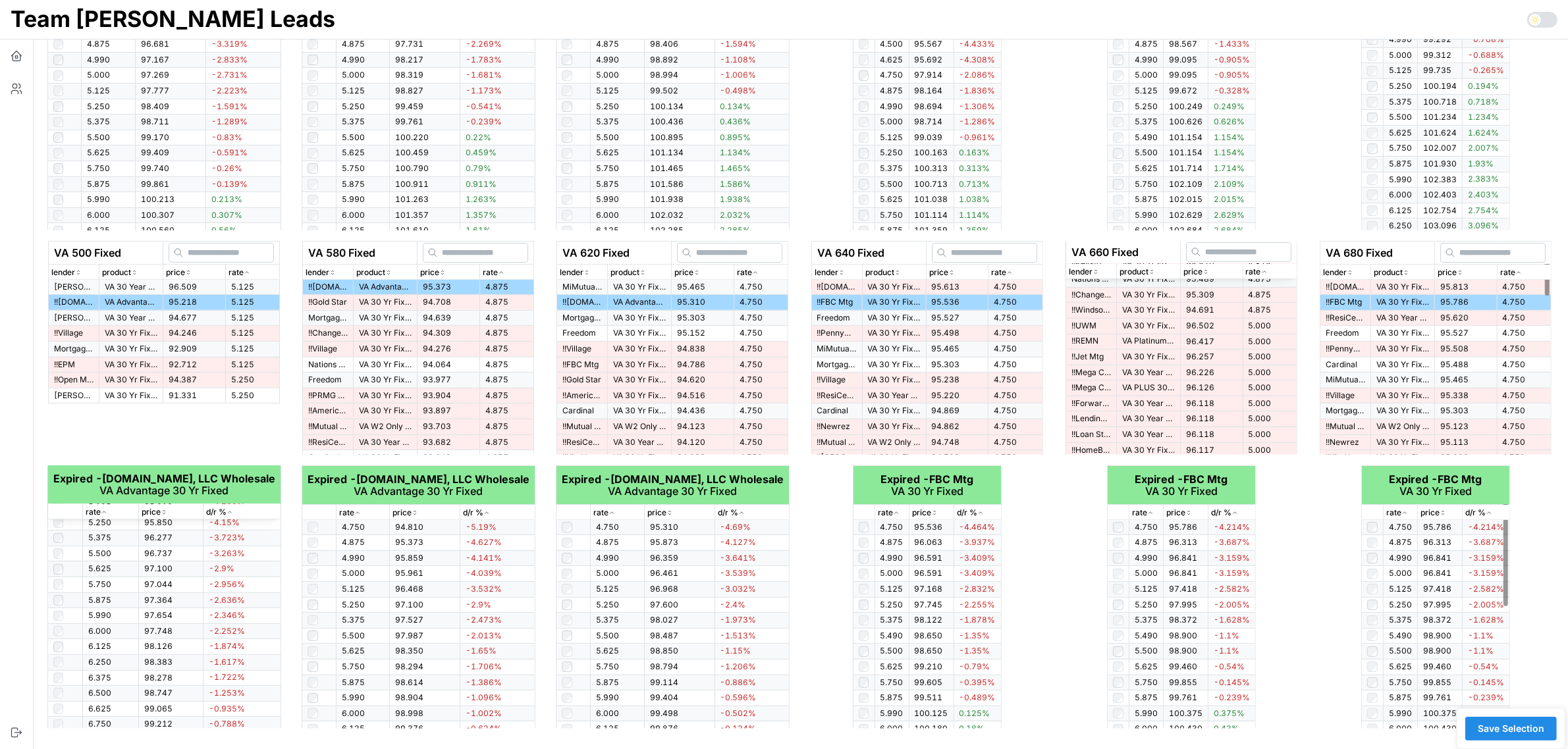
click at [1516, 731] on span "Save Selection" at bounding box center [1510, 728] width 66 height 22
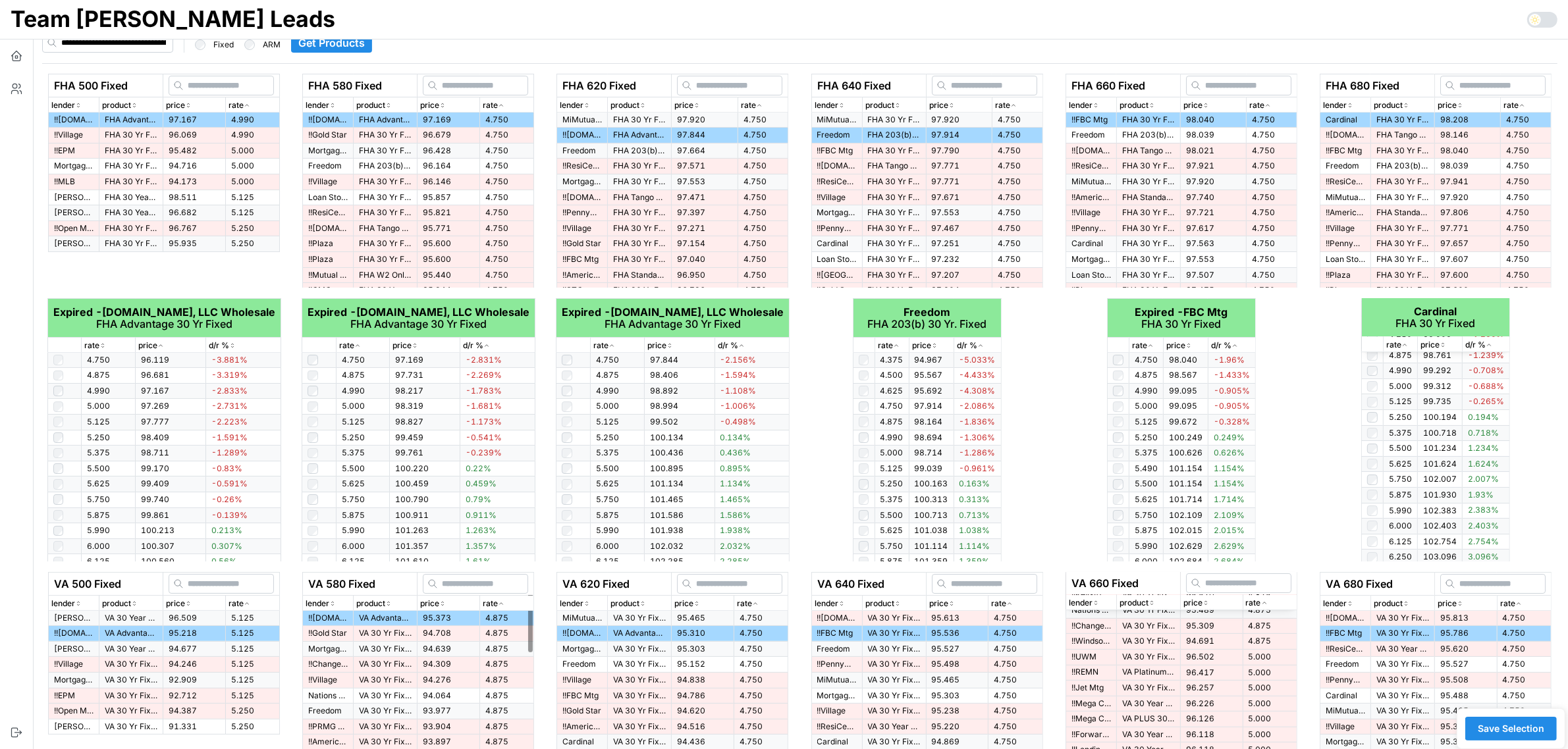
scroll to position [0, 0]
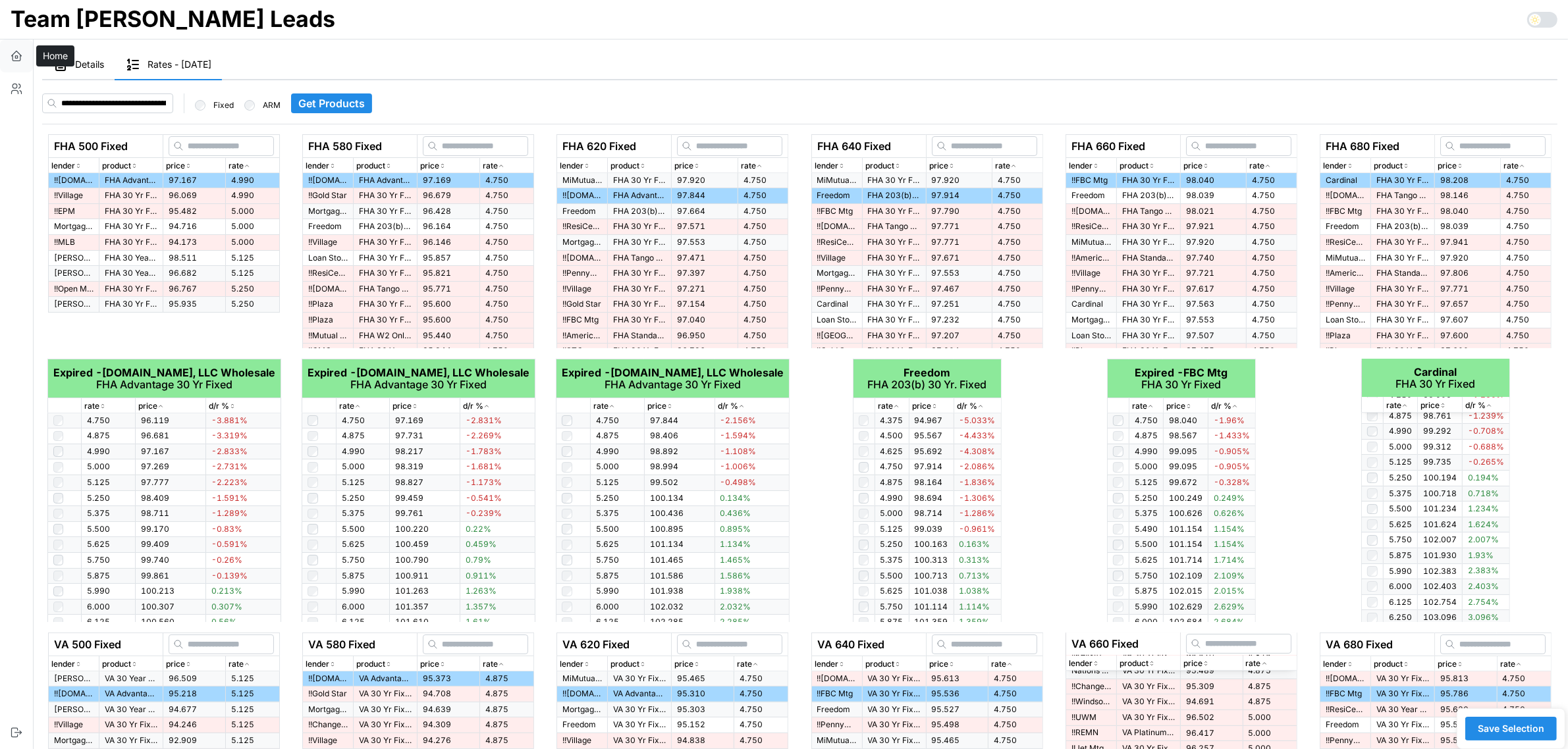
click at [18, 61] on icon "button" at bounding box center [17, 56] width 13 height 13
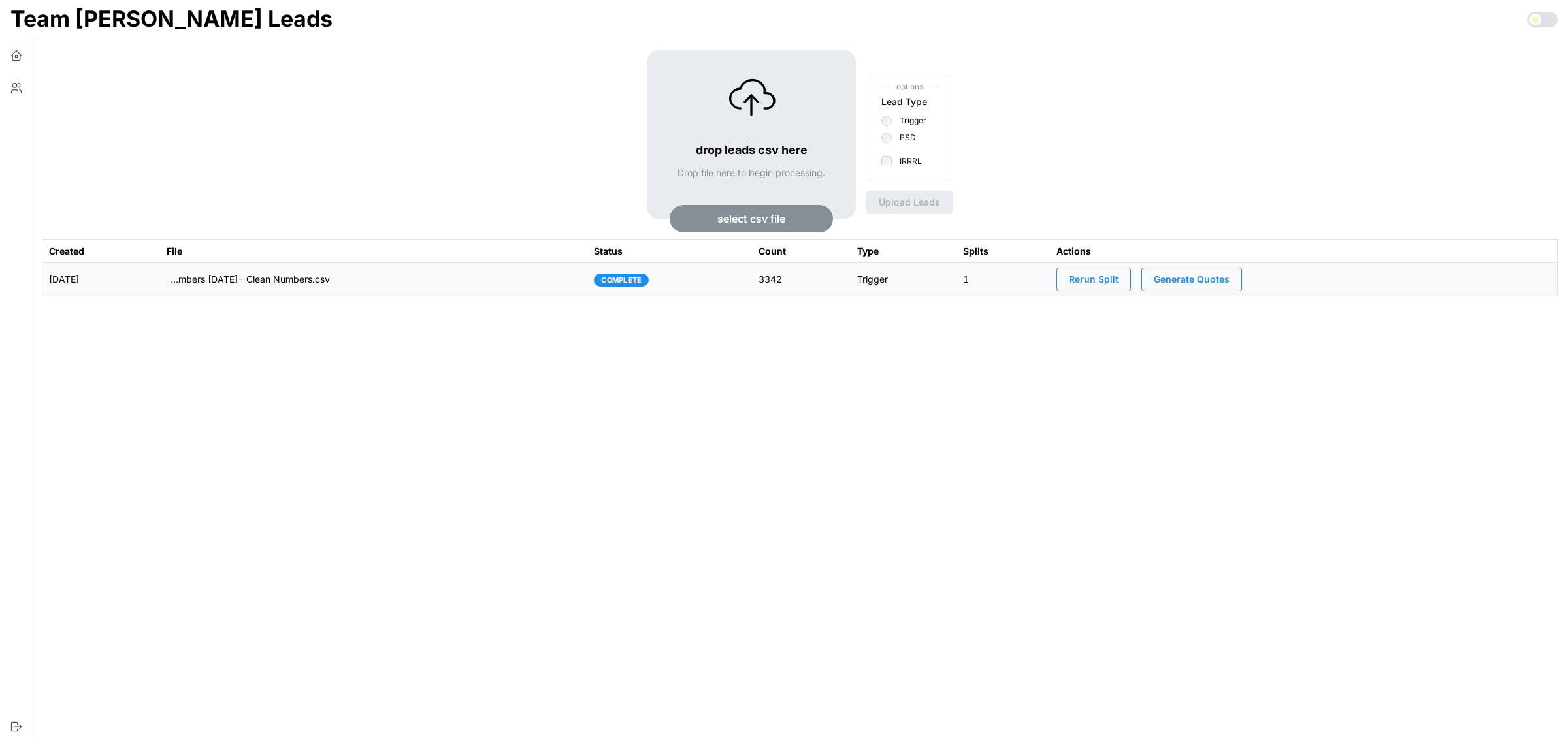
click at [1227, 278] on span "Generate Quotes" at bounding box center [1191, 279] width 75 height 22
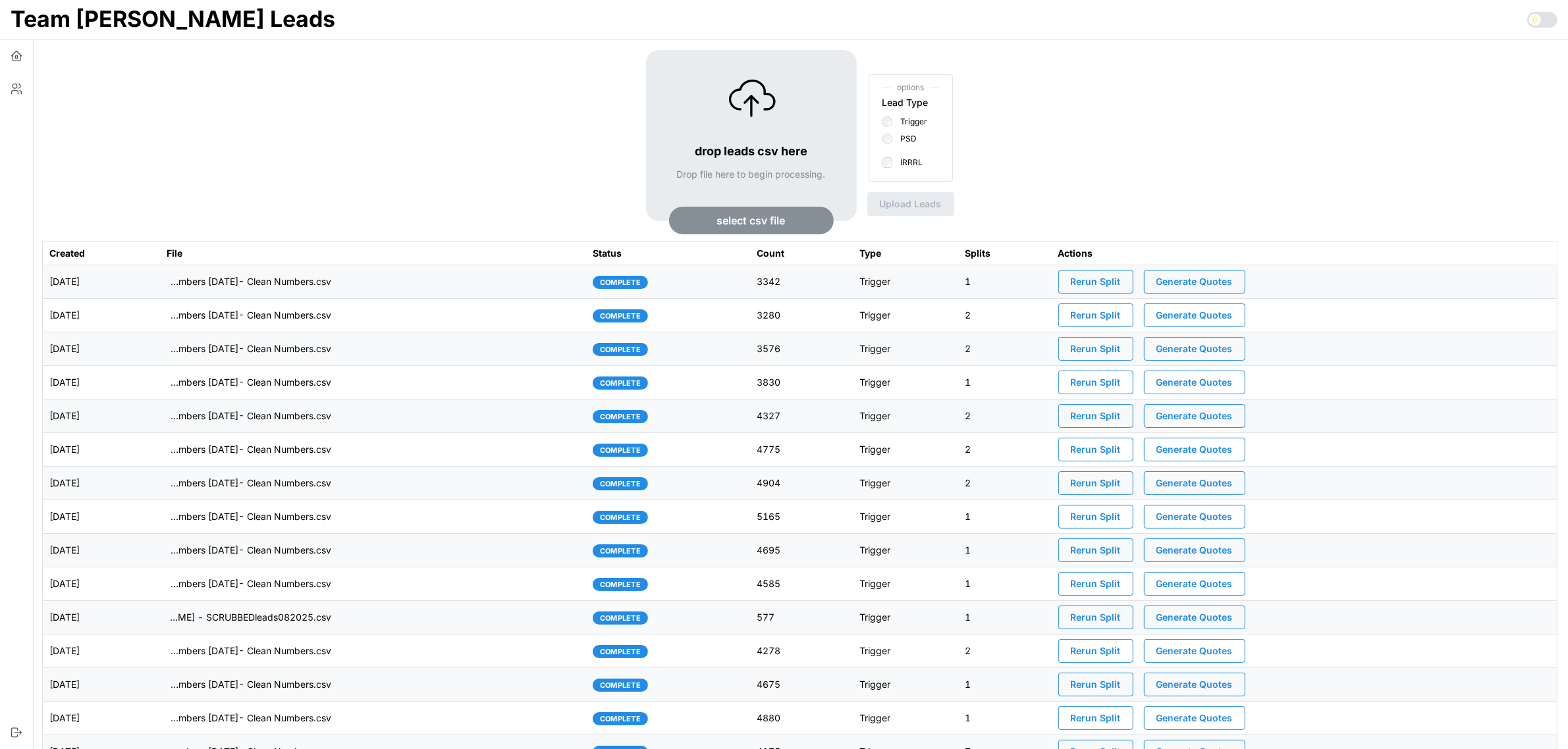
click at [397, 278] on td "imports/[PERSON_NAME]/1760533961265-TU Master List With Numbers [DATE]- Clean N…" at bounding box center [373, 282] width 426 height 34
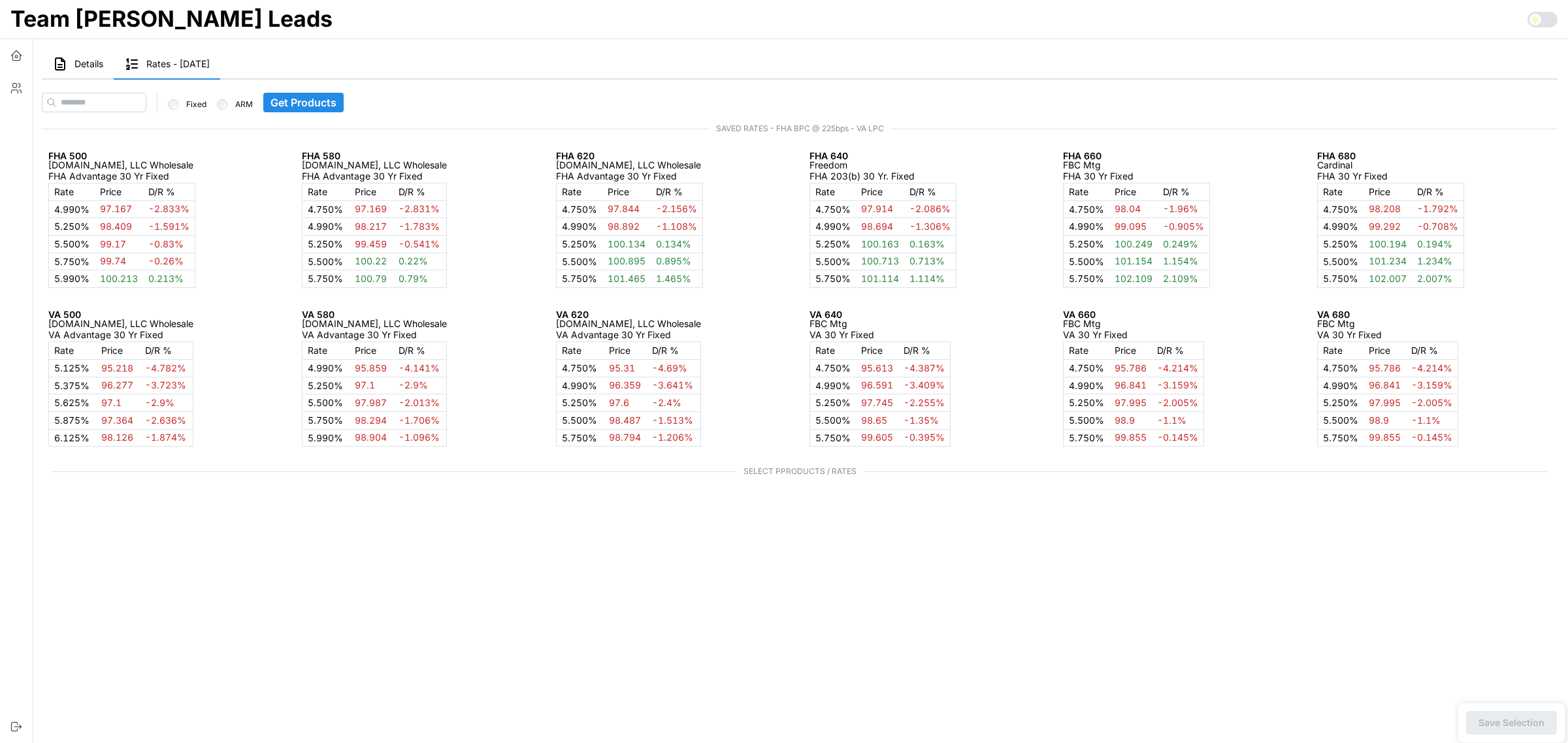
click at [87, 57] on button "Details" at bounding box center [78, 65] width 72 height 30
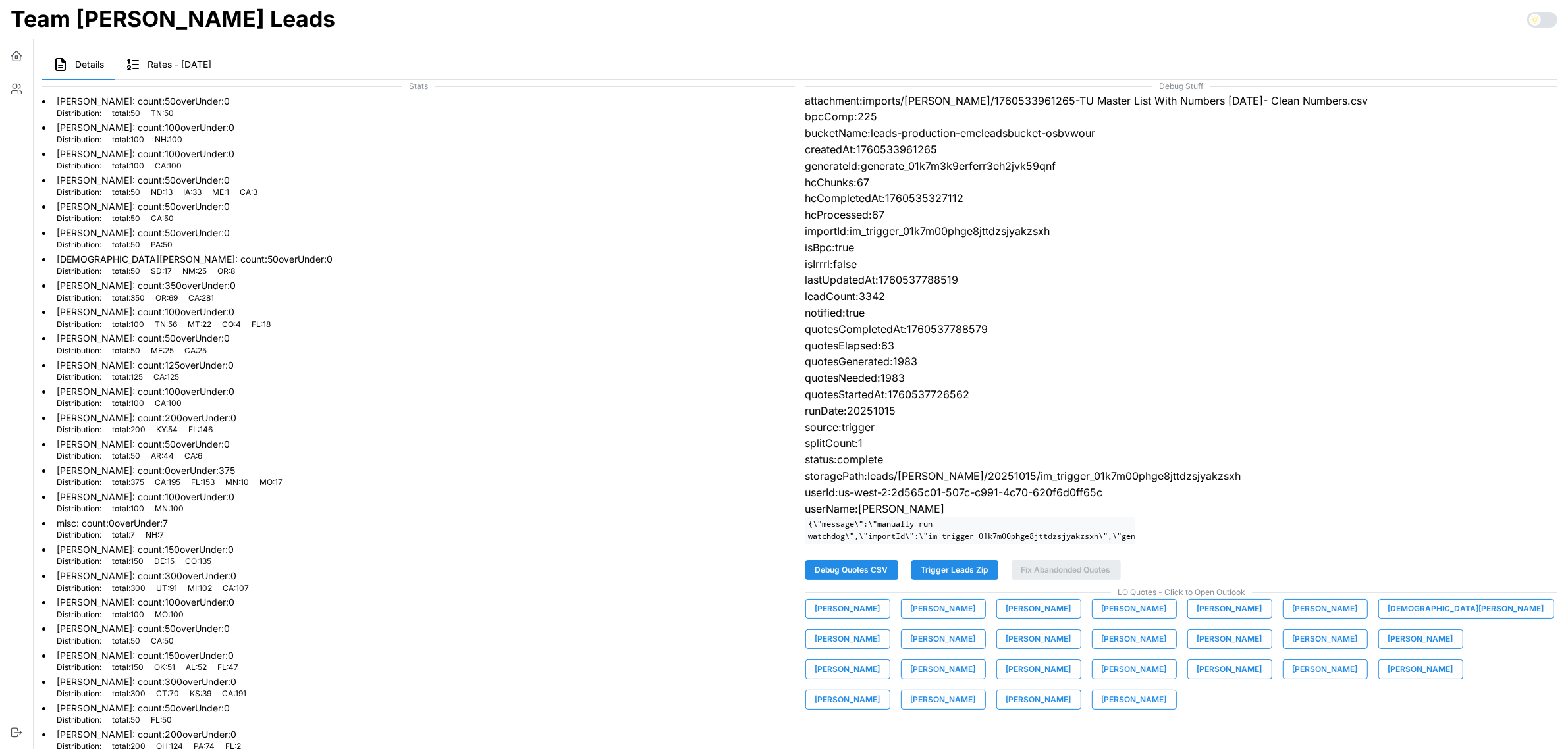
click at [834, 618] on span "[PERSON_NAME]" at bounding box center [848, 609] width 65 height 18
click at [947, 616] on span "[PERSON_NAME]" at bounding box center [943, 609] width 65 height 18
click at [933, 614] on span "[PERSON_NAME]" at bounding box center [943, 609] width 65 height 18
click at [1006, 618] on span "[PERSON_NAME]" at bounding box center [1038, 609] width 65 height 18
click at [1113, 618] on span "[PERSON_NAME]" at bounding box center [1133, 609] width 65 height 18
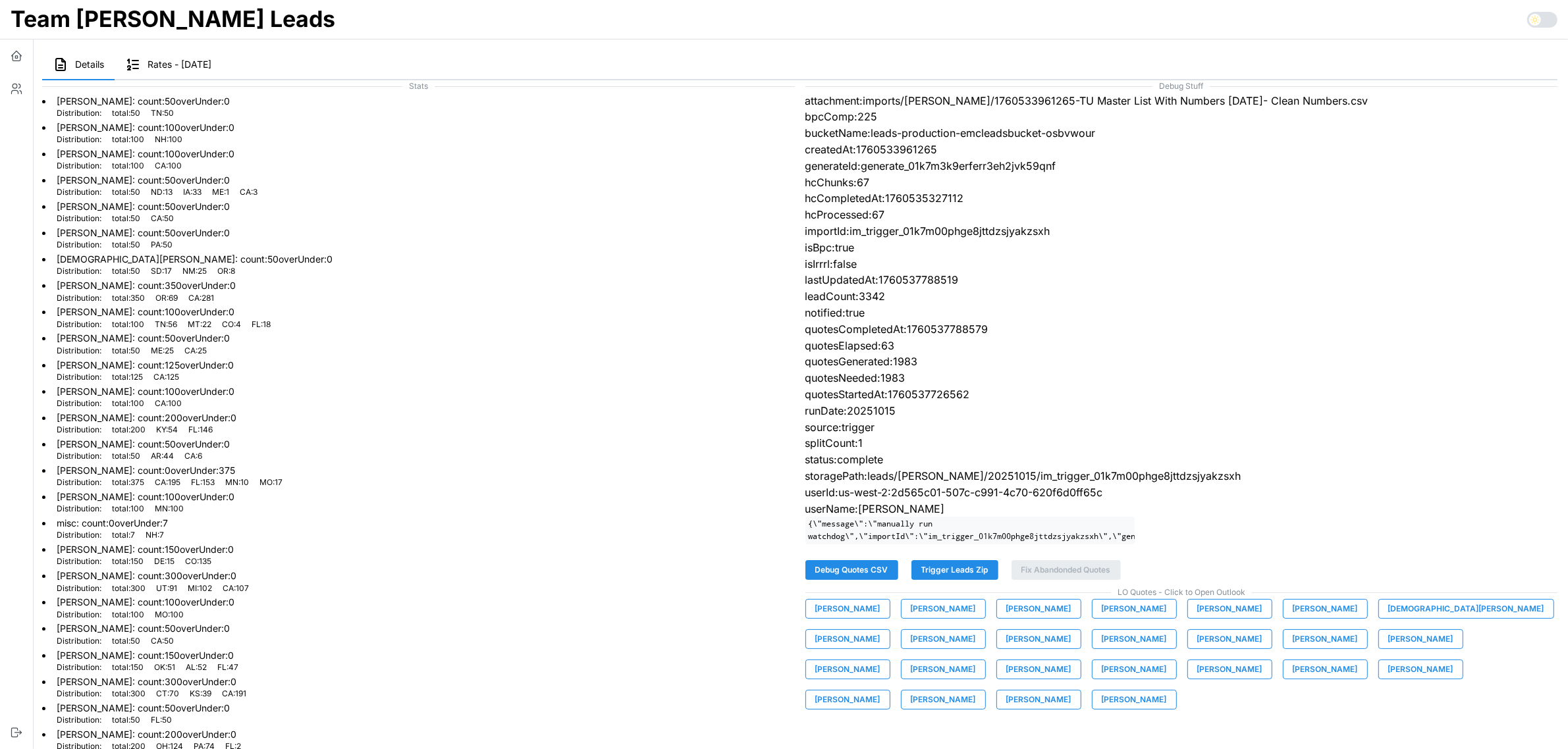
click at [1204, 618] on span "[PERSON_NAME]" at bounding box center [1229, 609] width 65 height 18
click at [1318, 618] on span "[PERSON_NAME]" at bounding box center [1324, 609] width 65 height 18
click at [1393, 618] on span "[DEMOGRAPHIC_DATA][PERSON_NAME]" at bounding box center [1466, 609] width 156 height 18
click at [881, 630] on span "[PERSON_NAME]" at bounding box center [848, 639] width 65 height 18
click at [910, 648] on span "[PERSON_NAME]" at bounding box center [943, 639] width 65 height 18
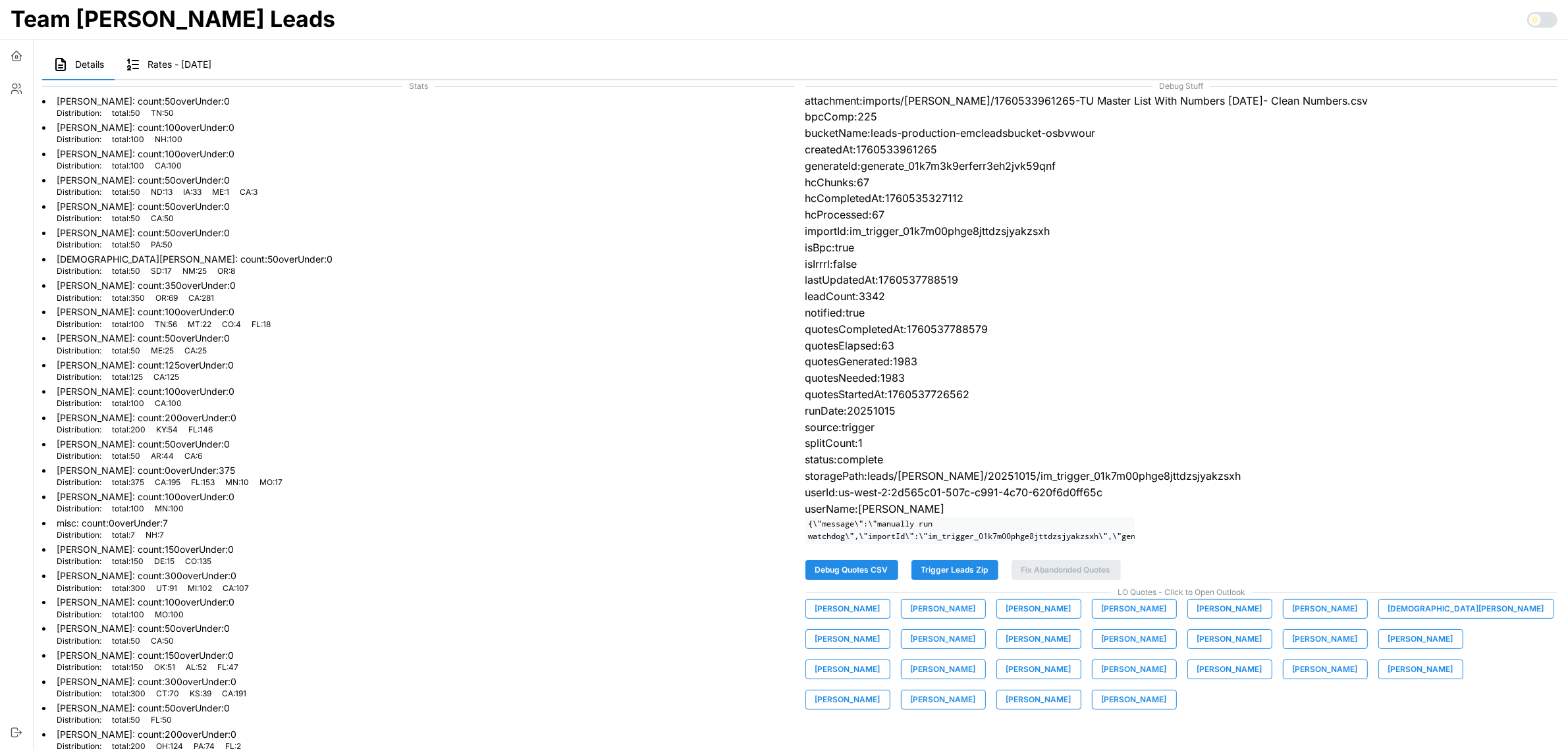
click at [1006, 648] on span "[PERSON_NAME]" at bounding box center [1038, 639] width 65 height 18
click at [1101, 647] on span "[PERSON_NAME]" at bounding box center [1133, 639] width 65 height 18
click at [1197, 648] on span "[PERSON_NAME]" at bounding box center [1229, 639] width 65 height 18
click at [1292, 648] on span "[PERSON_NAME]" at bounding box center [1324, 639] width 65 height 18
click at [1388, 648] on span "[PERSON_NAME]" at bounding box center [1420, 639] width 65 height 18
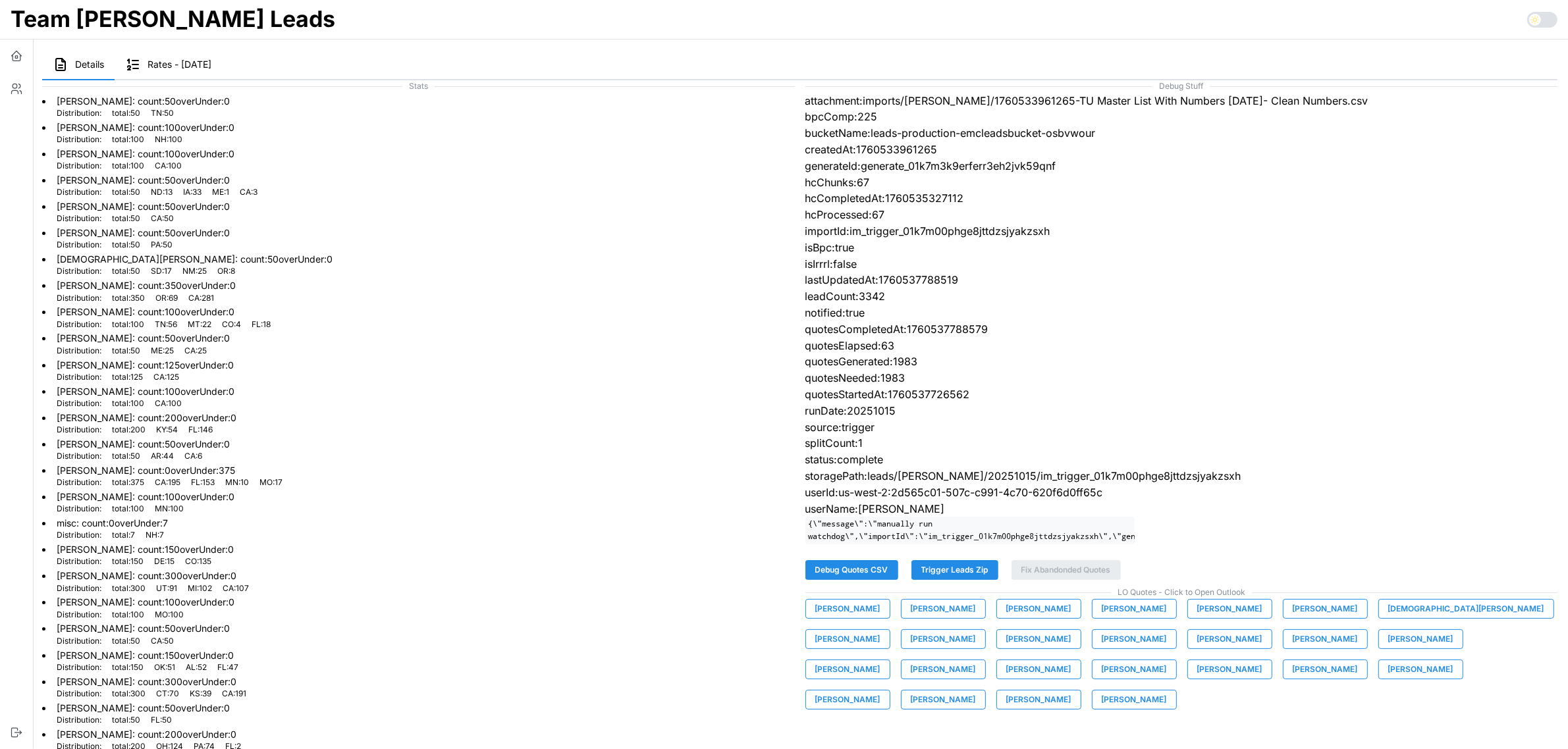
click at [976, 660] on span "[PERSON_NAME]" at bounding box center [943, 669] width 65 height 18
click at [1071, 660] on span "[PERSON_NAME]" at bounding box center [1038, 669] width 65 height 18
click at [1101, 678] on span "[PERSON_NAME]" at bounding box center [1133, 669] width 65 height 18
click at [1197, 679] on span "[PERSON_NAME]" at bounding box center [1229, 669] width 65 height 18
click at [1292, 676] on span "[PERSON_NAME]" at bounding box center [1324, 669] width 65 height 18
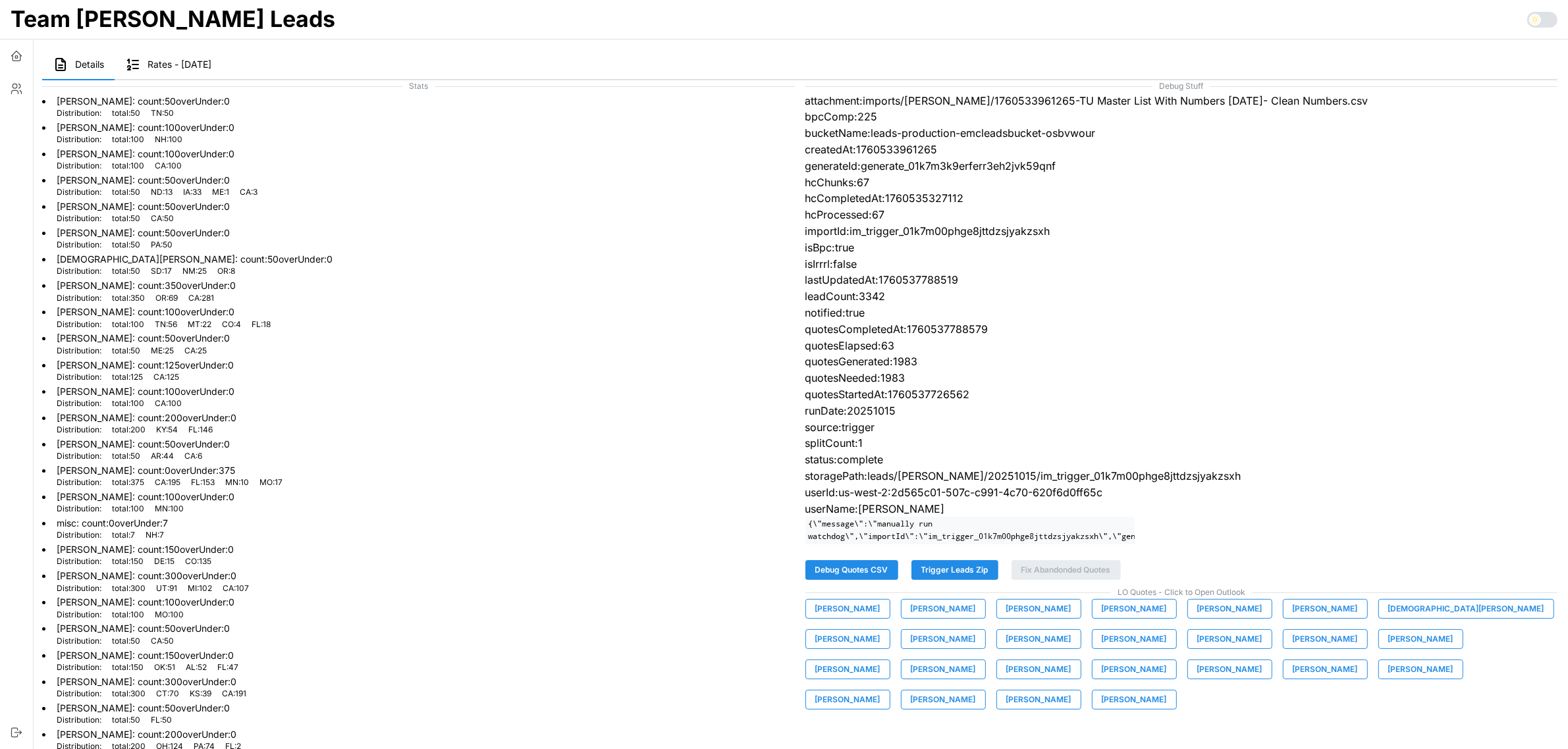
click at [1388, 679] on span "[PERSON_NAME]" at bounding box center [1420, 669] width 65 height 18
click at [881, 690] on span "[PERSON_NAME]" at bounding box center [848, 699] width 65 height 18
click at [976, 690] on span "[PERSON_NAME]" at bounding box center [943, 699] width 65 height 18
click at [1071, 690] on span "[PERSON_NAME]" at bounding box center [1038, 699] width 65 height 18
click at [1166, 690] on span "[PERSON_NAME]" at bounding box center [1133, 699] width 65 height 18
